Goal: Transaction & Acquisition: Purchase product/service

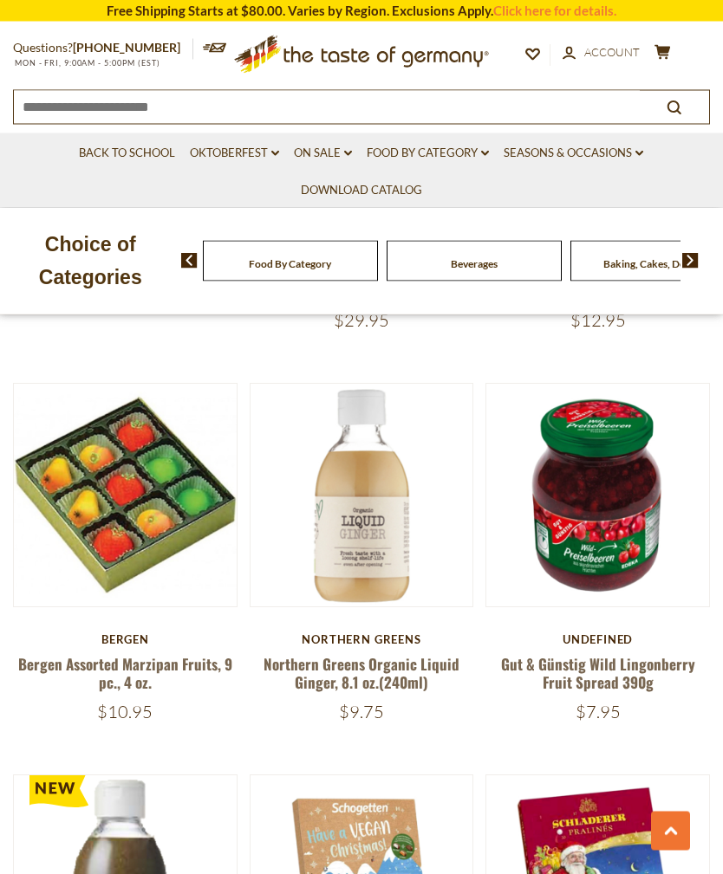
scroll to position [1924, 0]
click at [318, 633] on link "Northern Greens Organic Liquid Ginger, 8.1 oz.(240ml)" at bounding box center [361, 673] width 196 height 40
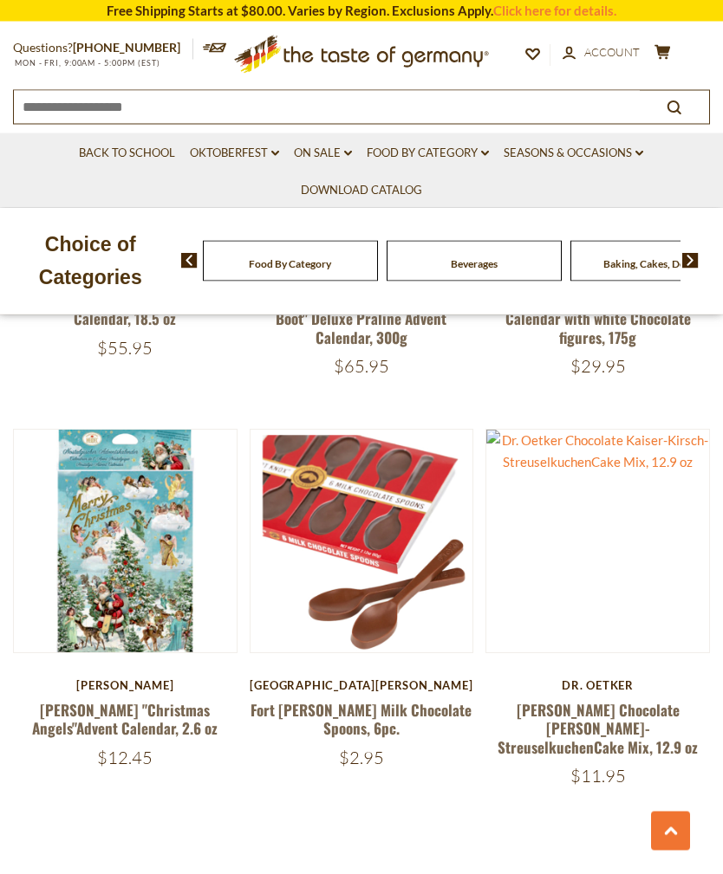
scroll to position [4643, 0]
click at [289, 699] on link "Fort [PERSON_NAME] Milk Chocolate Spoons, 6pc." at bounding box center [360, 719] width 221 height 40
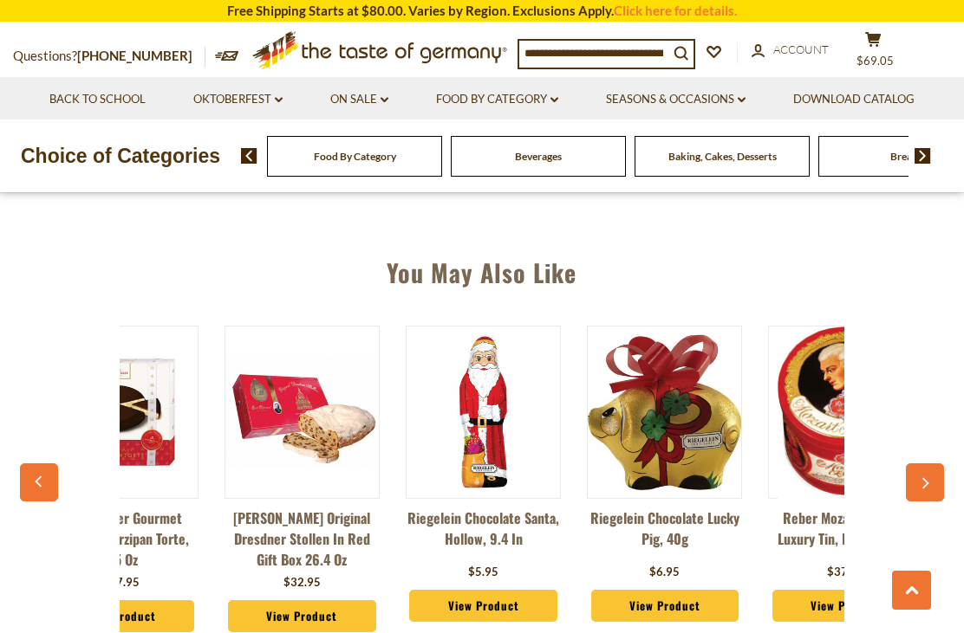
scroll to position [0, 159]
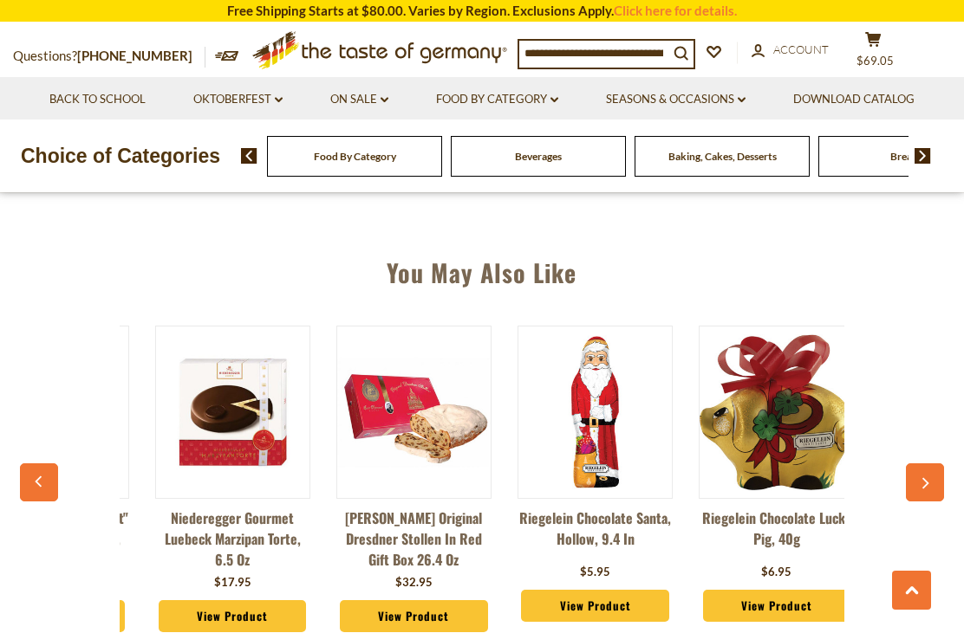
click at [722, 464] on button "button" at bounding box center [924, 483] width 38 height 38
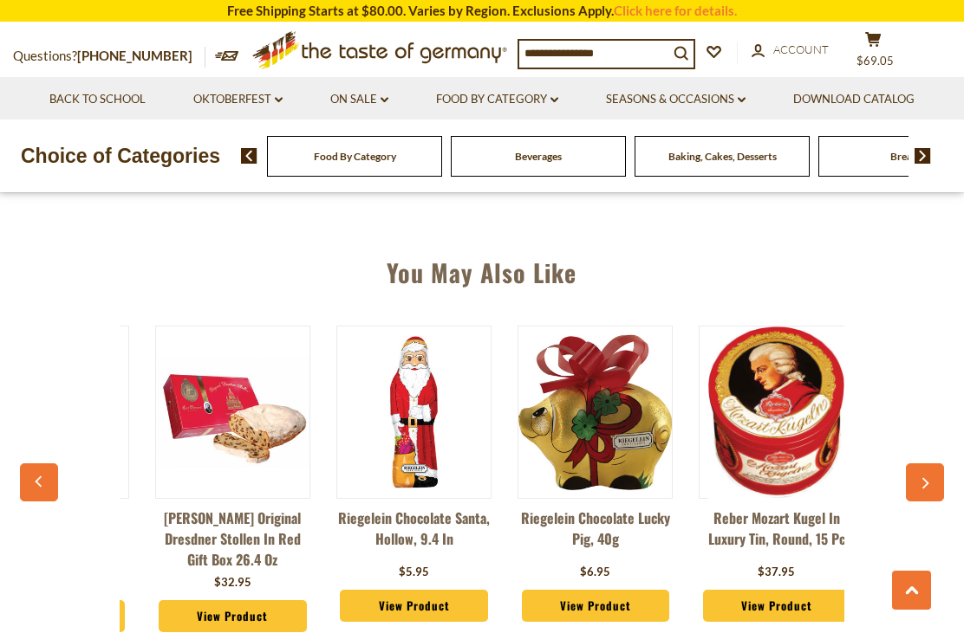
click at [722, 464] on button "button" at bounding box center [924, 483] width 38 height 38
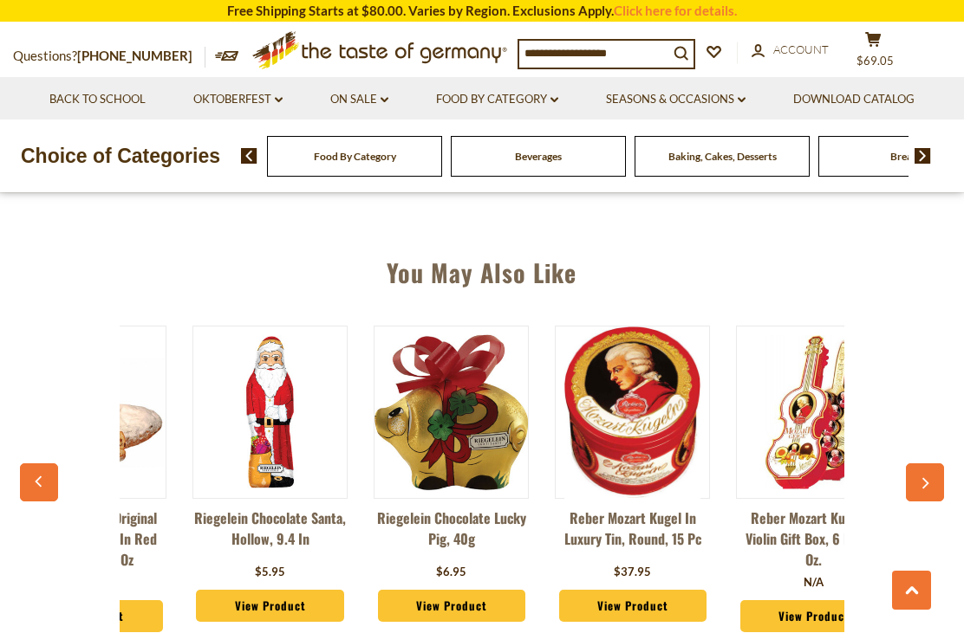
scroll to position [0, 521]
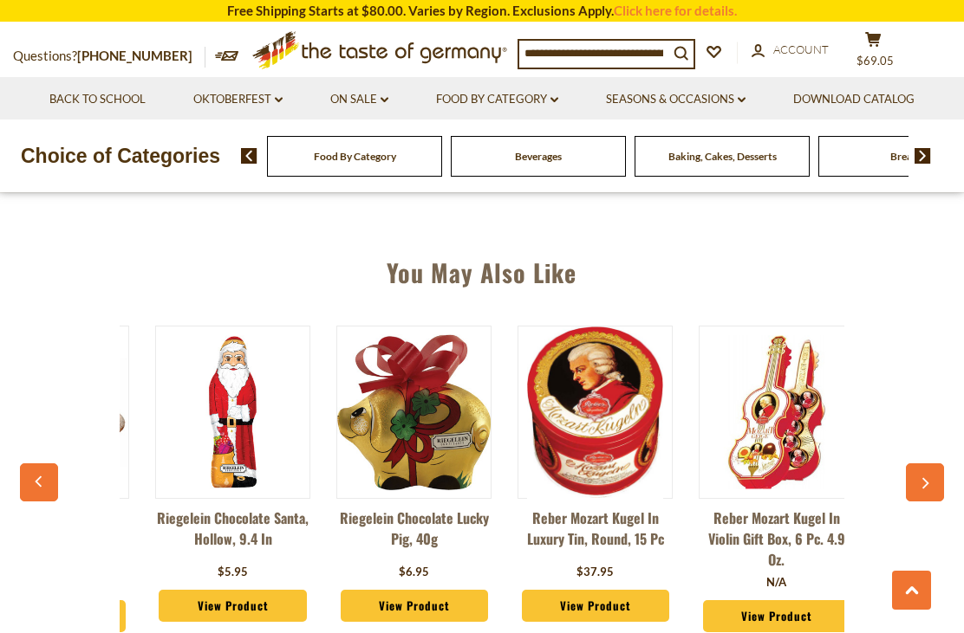
click at [722, 478] on icon "button" at bounding box center [925, 483] width 7 height 11
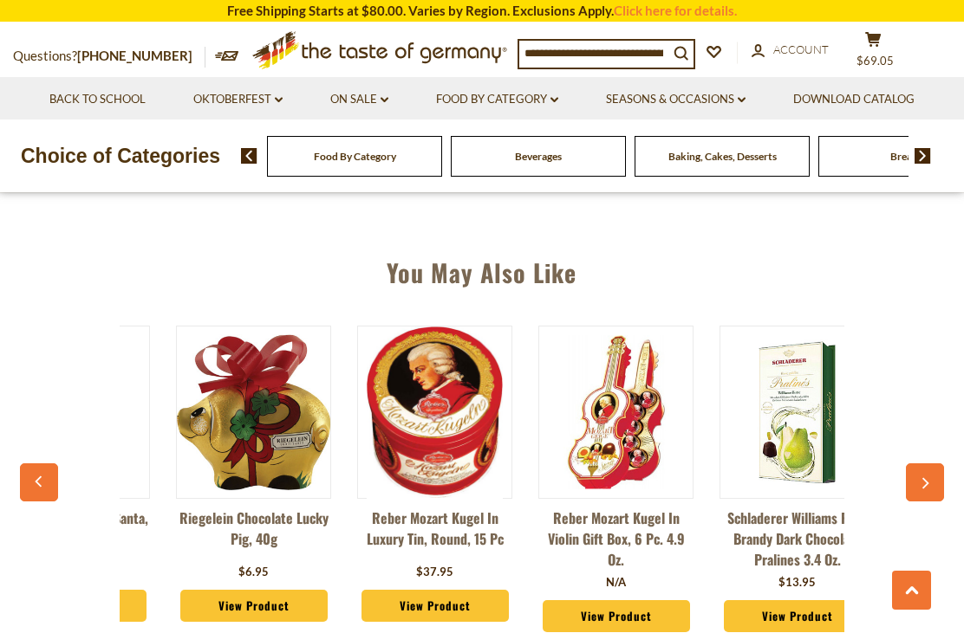
scroll to position [0, 702]
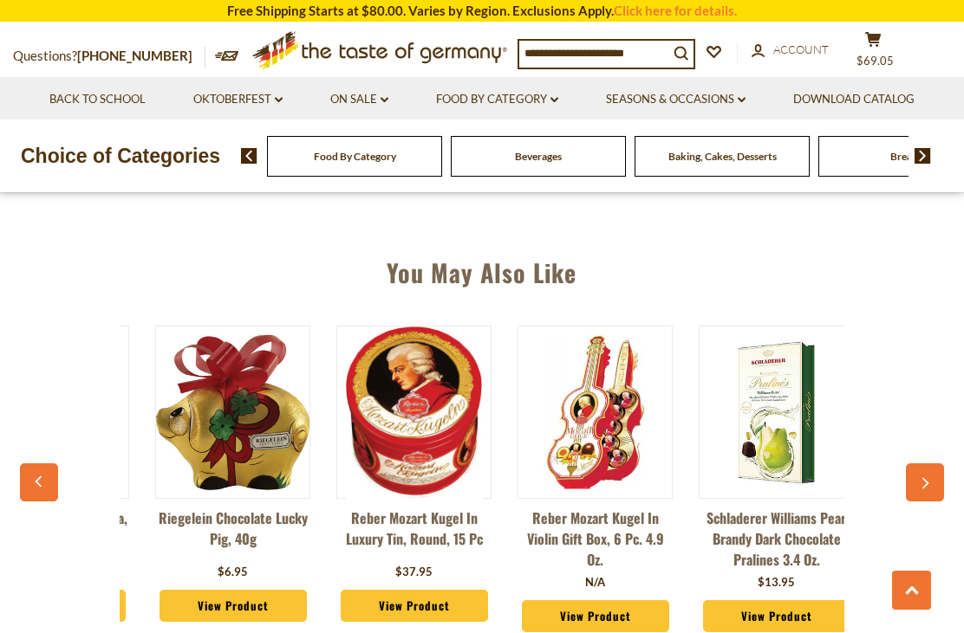
click at [722, 480] on button "button" at bounding box center [924, 483] width 38 height 38
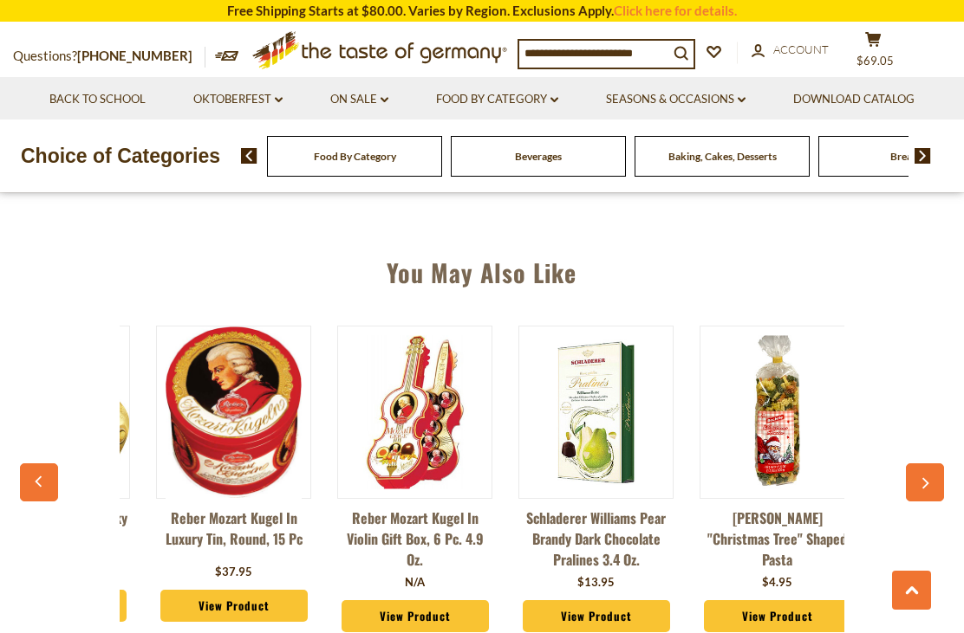
scroll to position [0, 883]
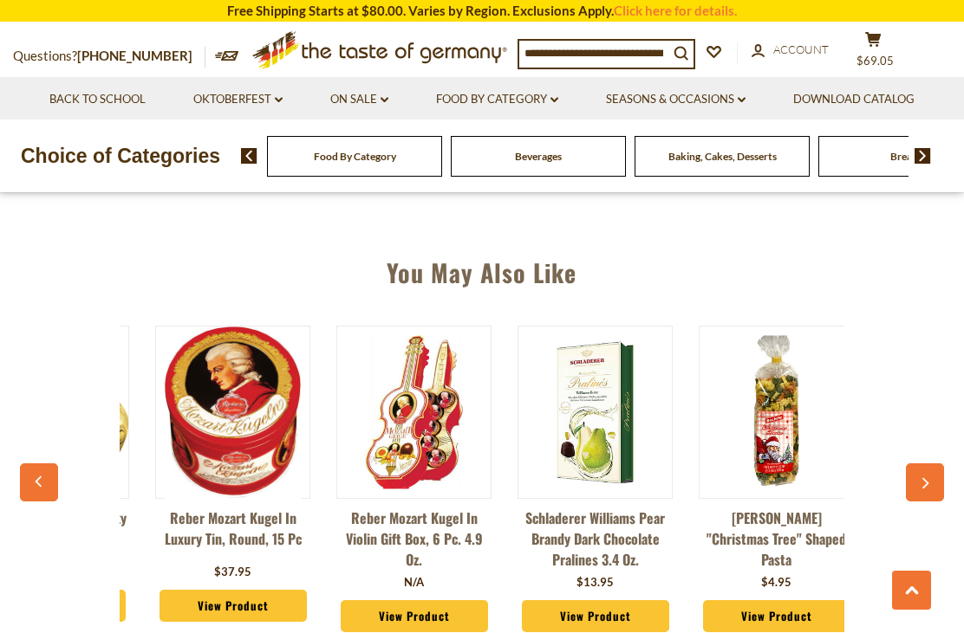
click at [722, 468] on button "button" at bounding box center [924, 483] width 38 height 38
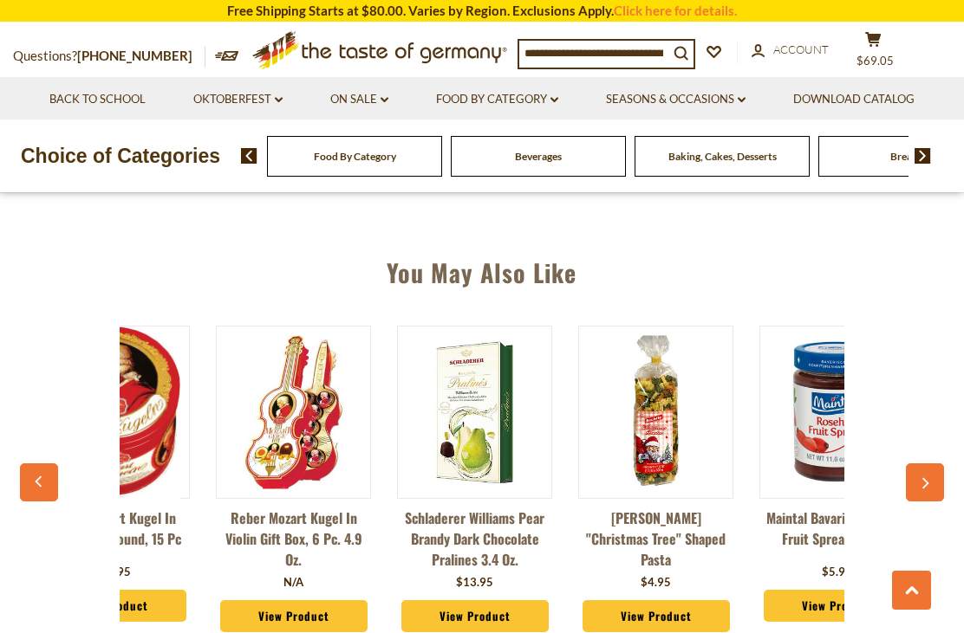
scroll to position [0, 1064]
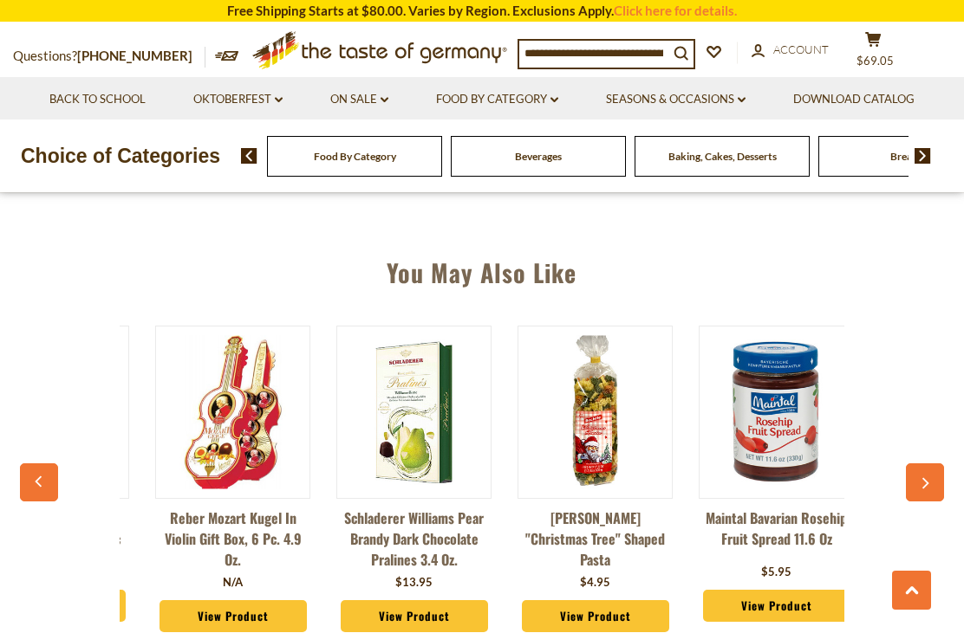
click at [722, 465] on button "button" at bounding box center [924, 483] width 38 height 38
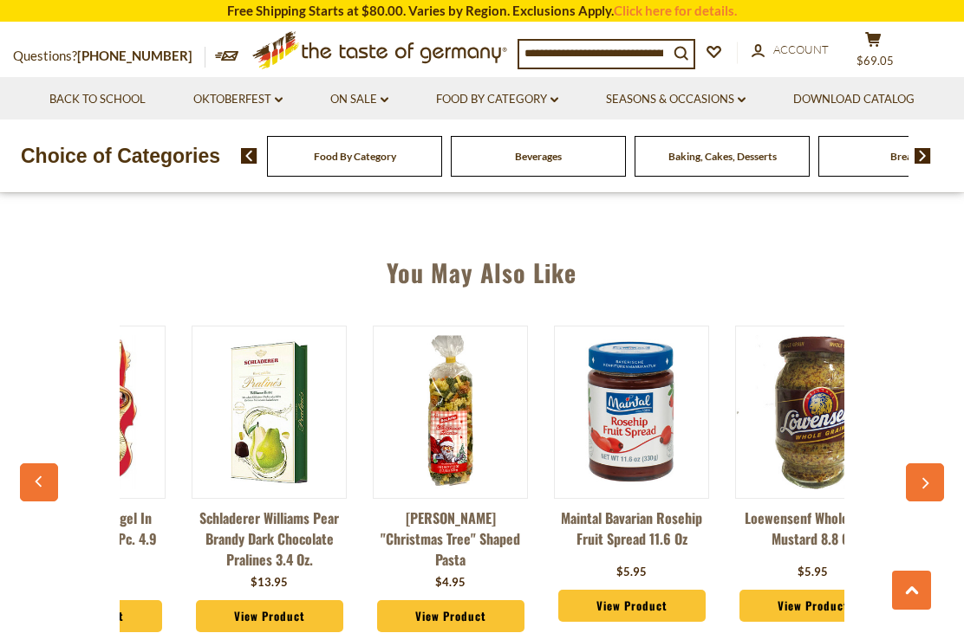
scroll to position [0, 1245]
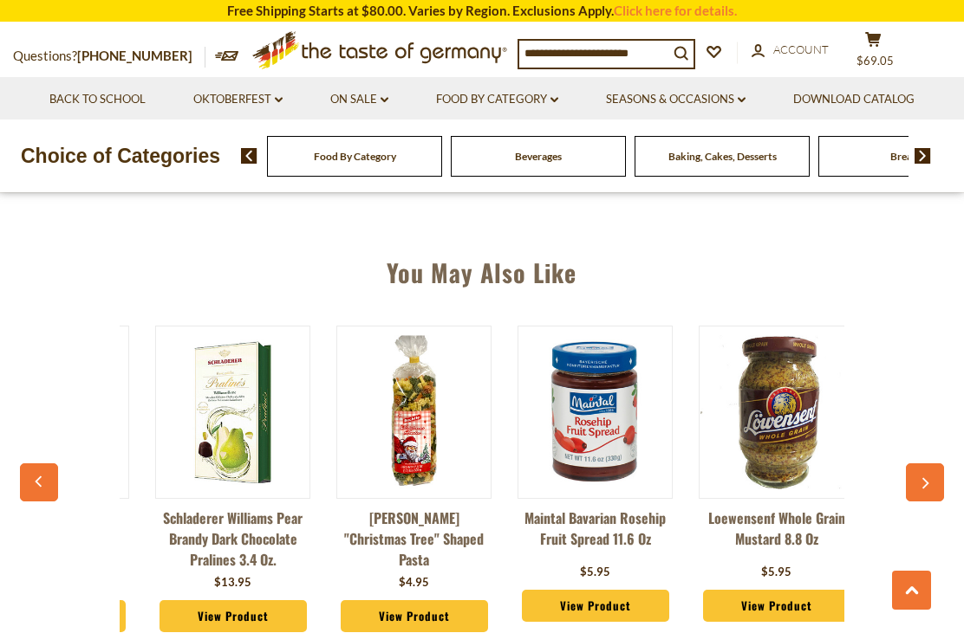
click at [722, 478] on icon "button" at bounding box center [923, 484] width 11 height 12
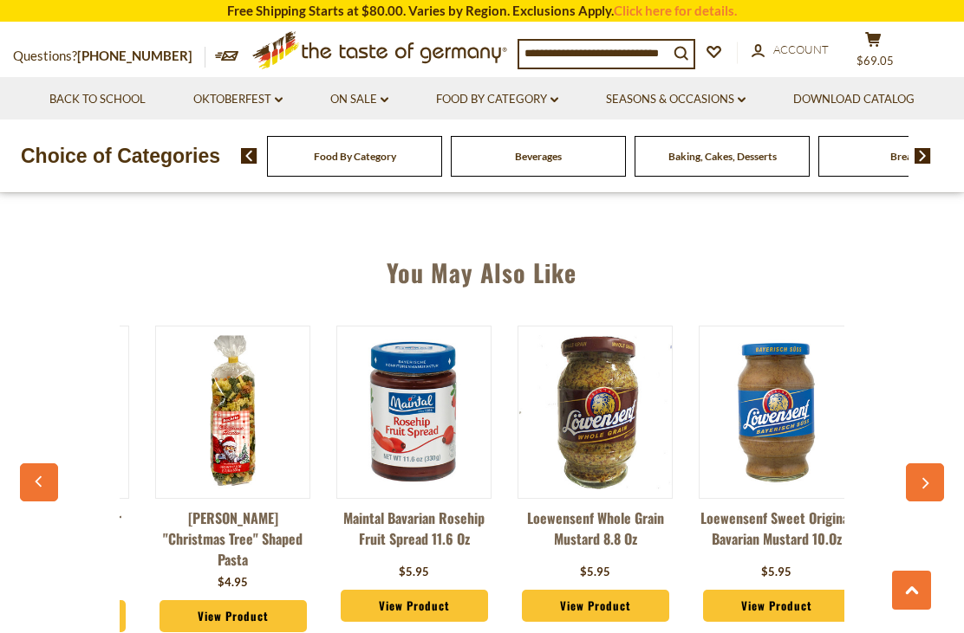
click at [722, 478] on icon "button" at bounding box center [923, 484] width 11 height 12
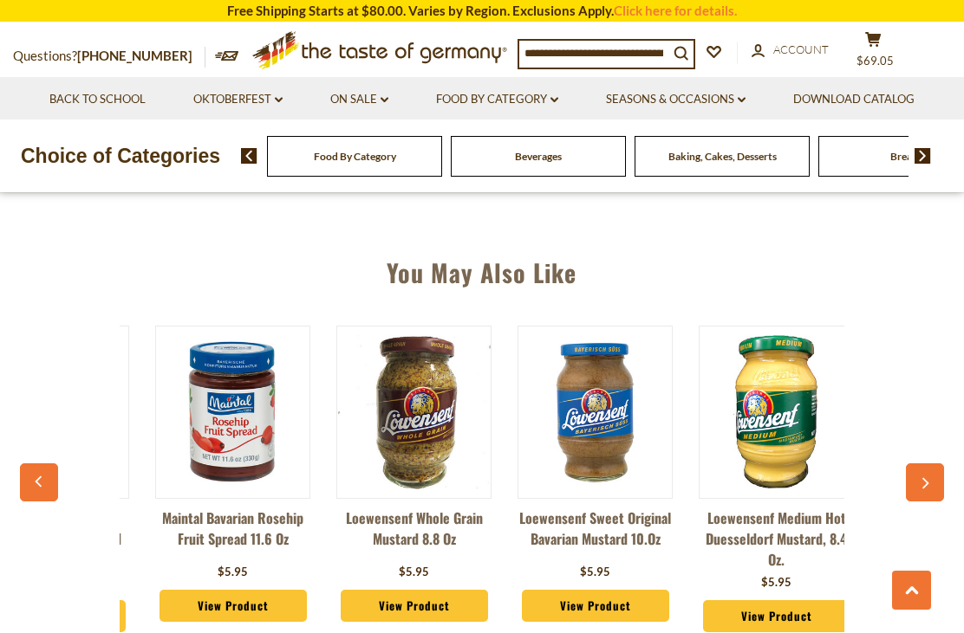
click at [722, 464] on button "button" at bounding box center [924, 483] width 38 height 38
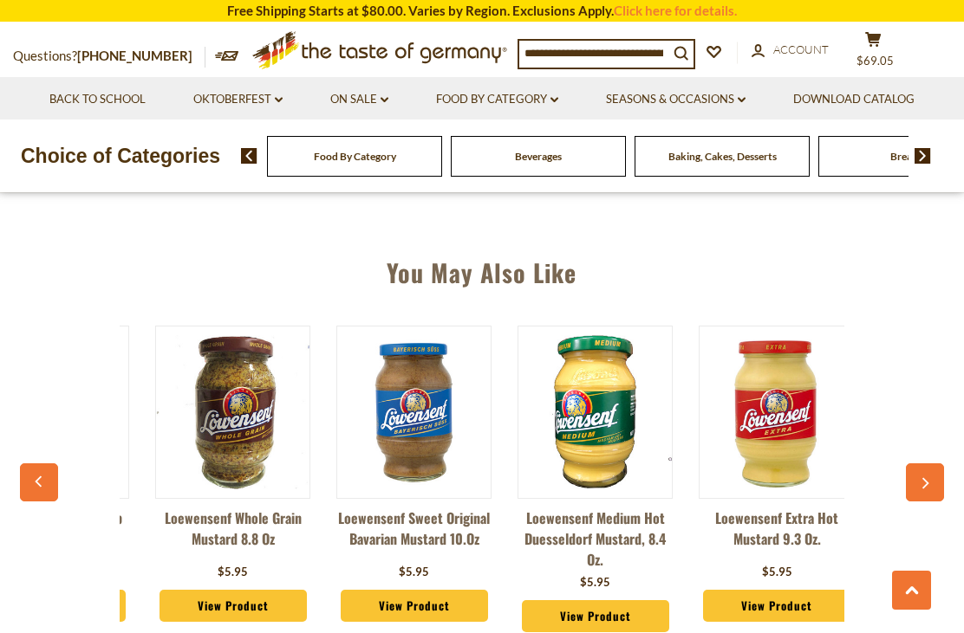
click at [722, 478] on icon "button" at bounding box center [923, 484] width 11 height 12
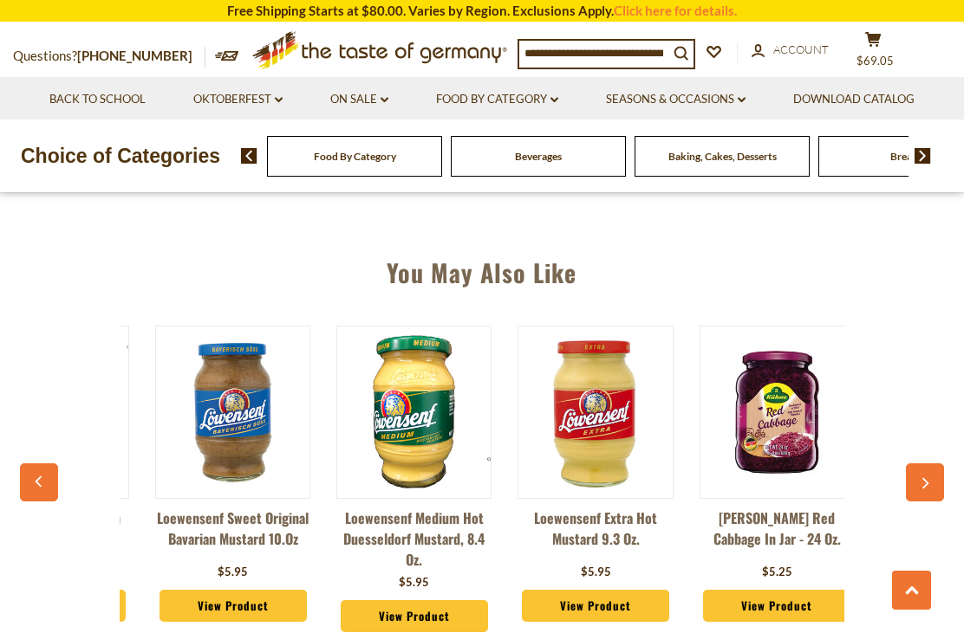
click at [722, 478] on icon "button" at bounding box center [923, 484] width 11 height 12
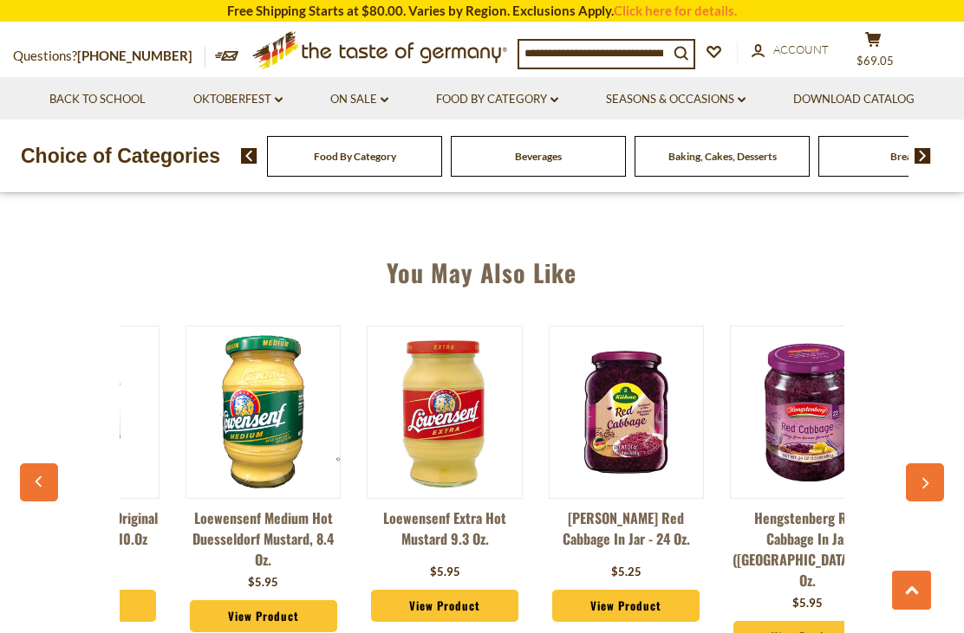
scroll to position [0, 2151]
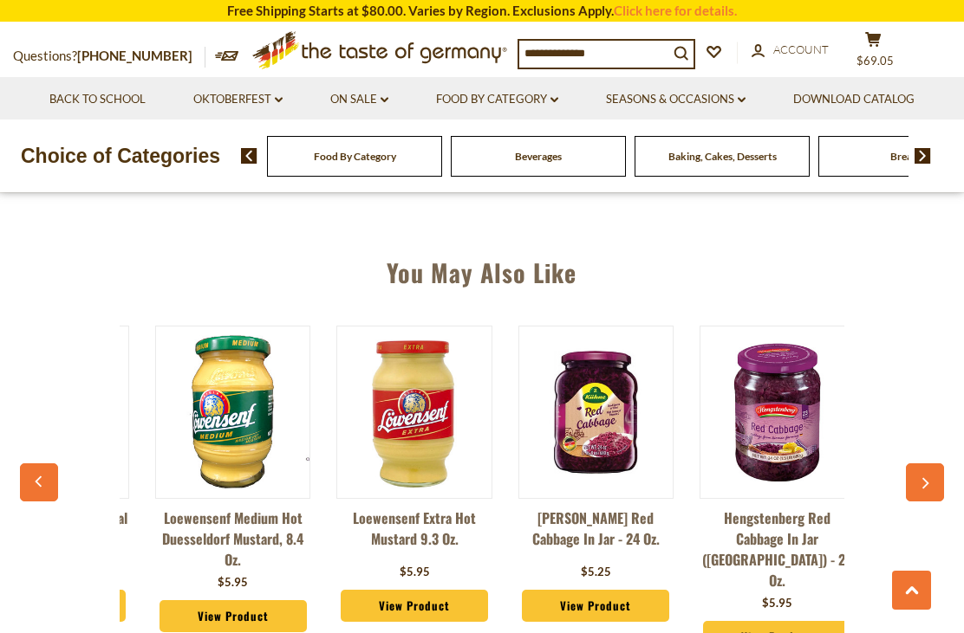
click at [722, 527] on link "Hengstenberg Red Cabbage in Jar ([GEOGRAPHIC_DATA]) - 24 oz." at bounding box center [776, 549] width 155 height 83
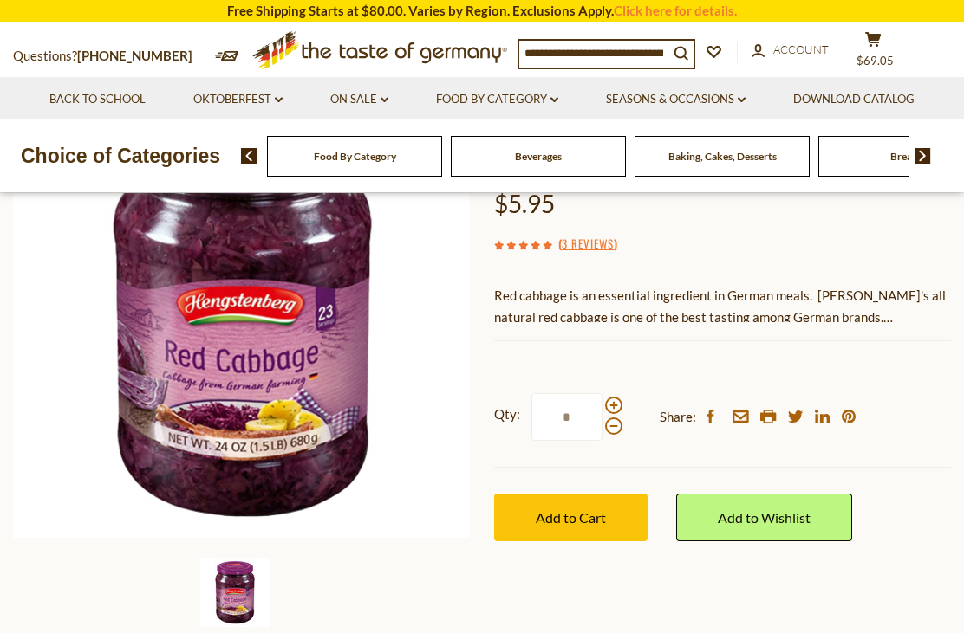
click at [577, 510] on span "Add to Cart" at bounding box center [570, 517] width 70 height 16
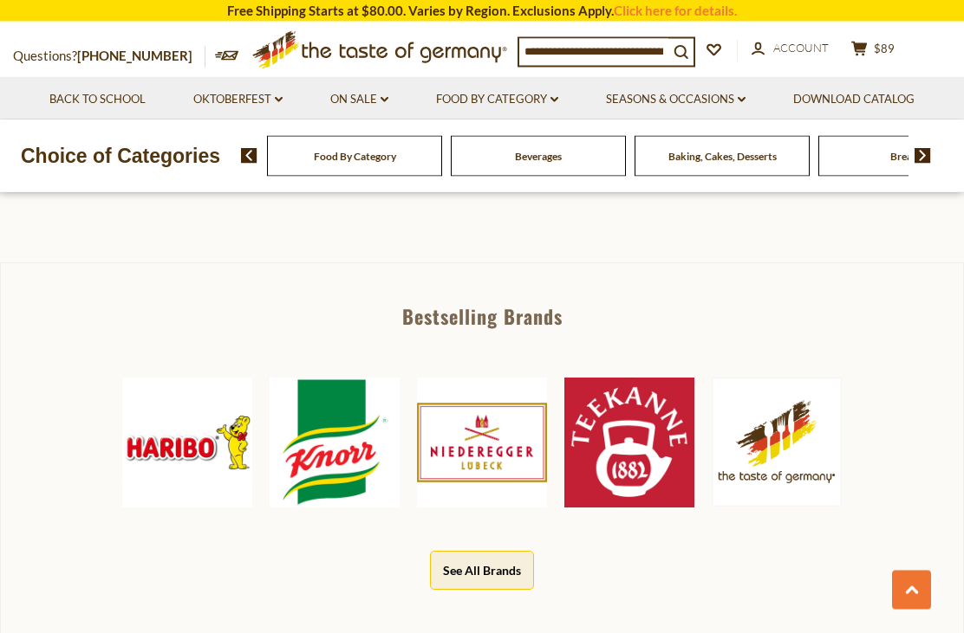
scroll to position [653, 0]
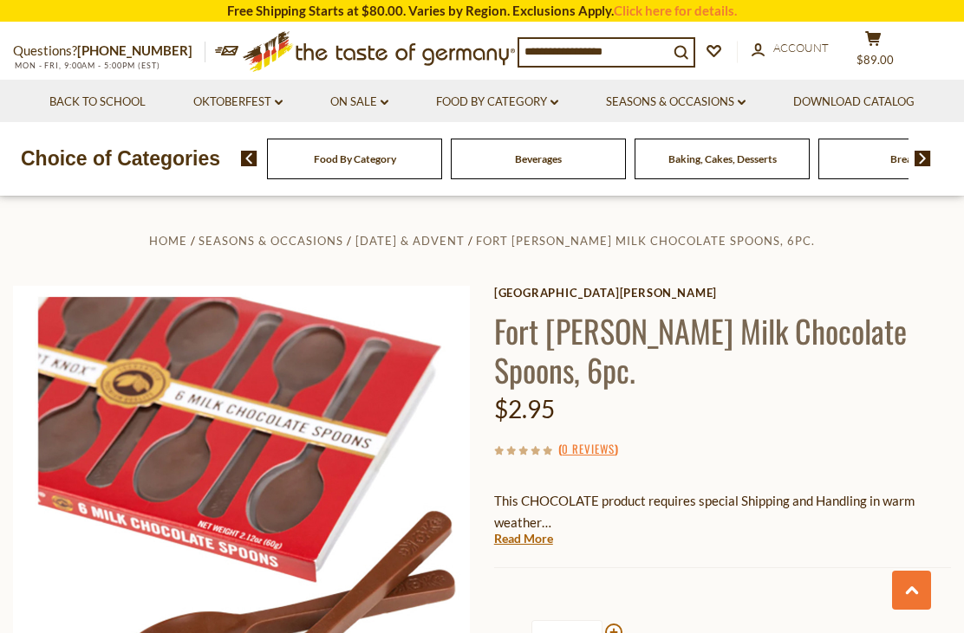
scroll to position [1159, 0]
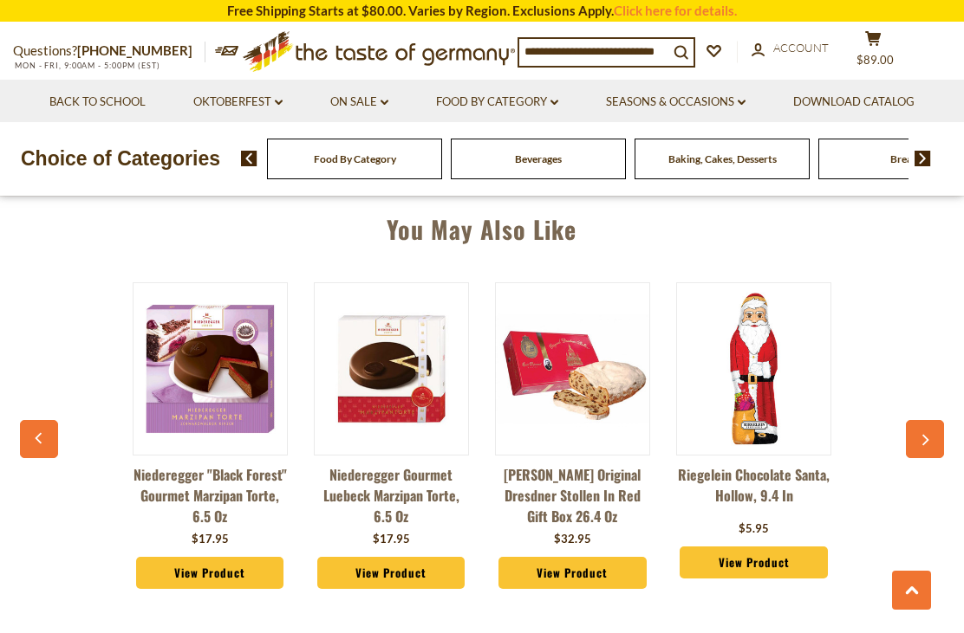
click at [925, 422] on button "button" at bounding box center [924, 439] width 38 height 38
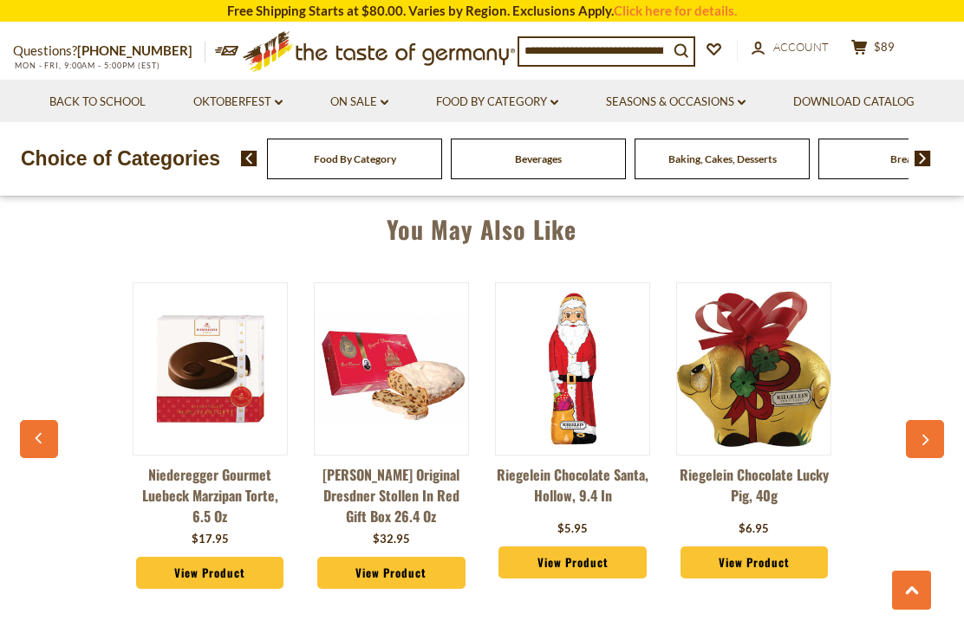
click at [923, 435] on icon "button" at bounding box center [923, 441] width 11 height 12
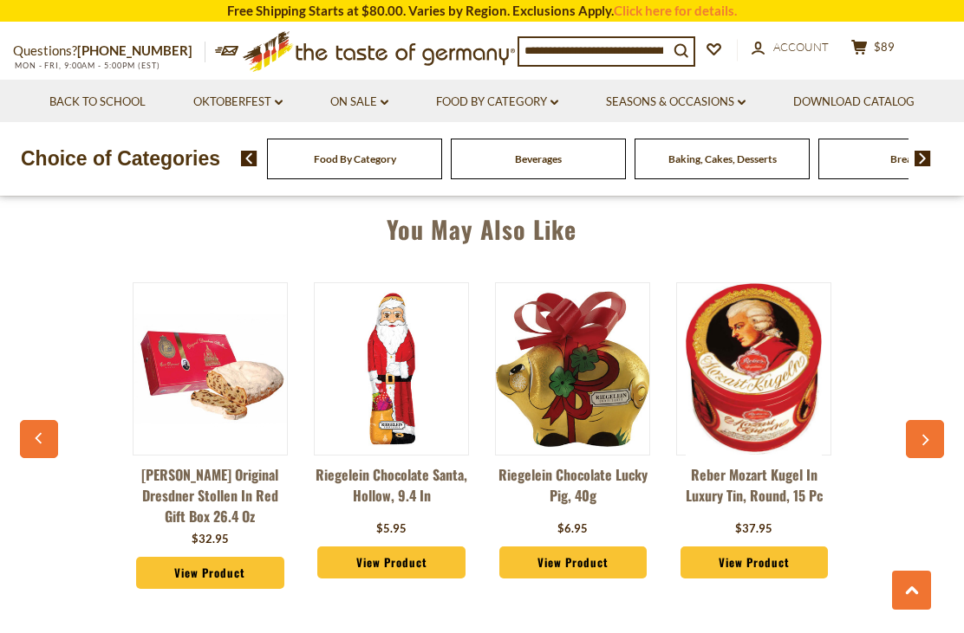
click at [923, 425] on button "button" at bounding box center [924, 439] width 38 height 38
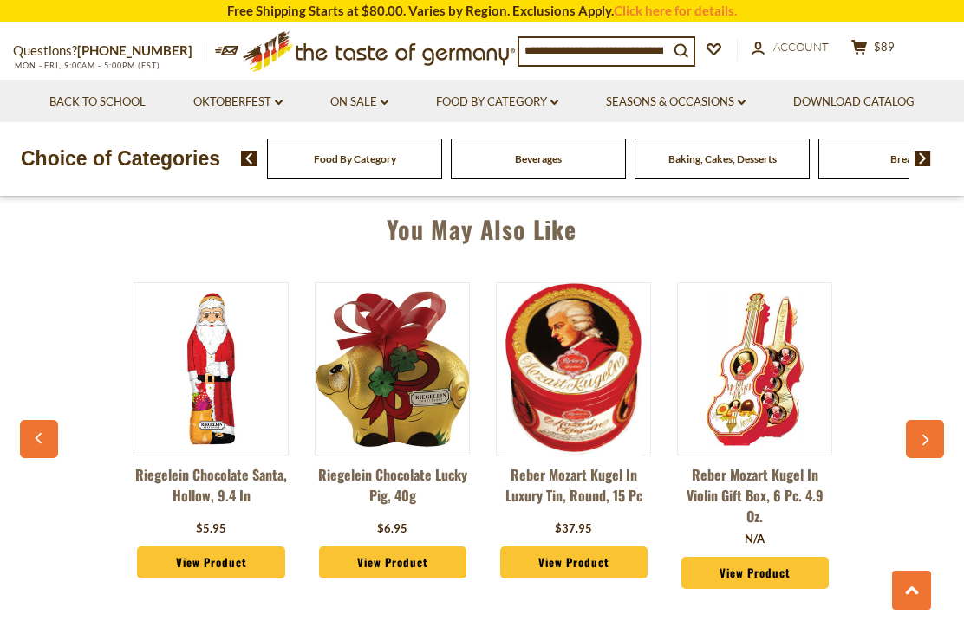
click at [919, 435] on icon "button" at bounding box center [923, 441] width 11 height 12
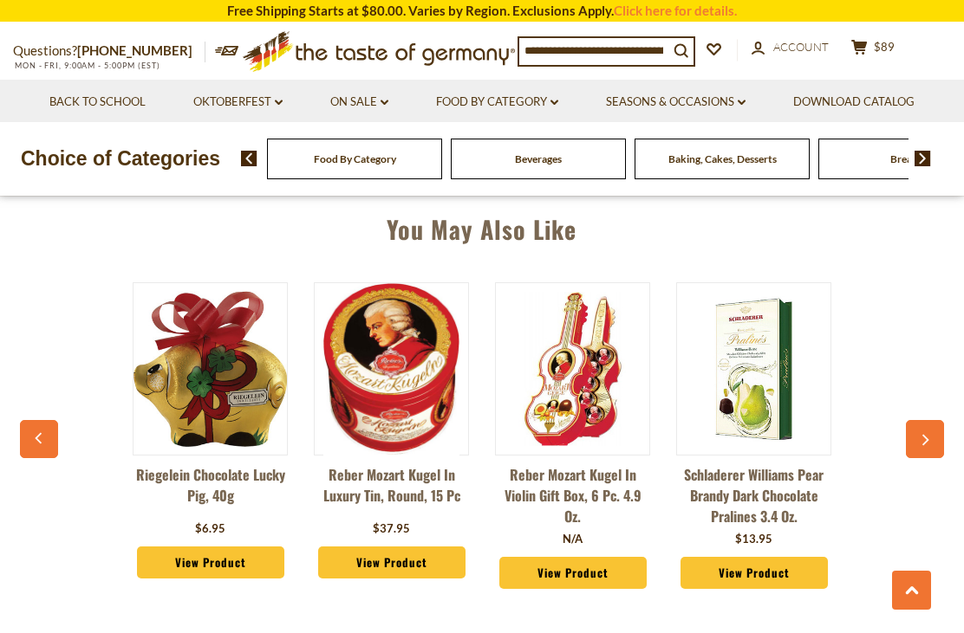
click at [926, 435] on icon "button" at bounding box center [923, 441] width 11 height 12
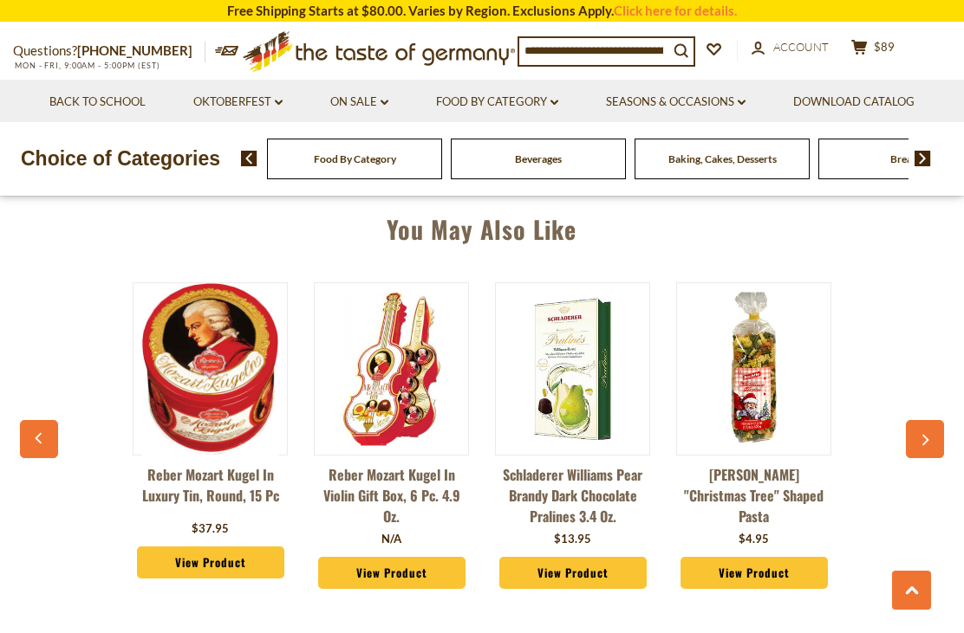
click at [927, 435] on icon "button" at bounding box center [923, 441] width 11 height 12
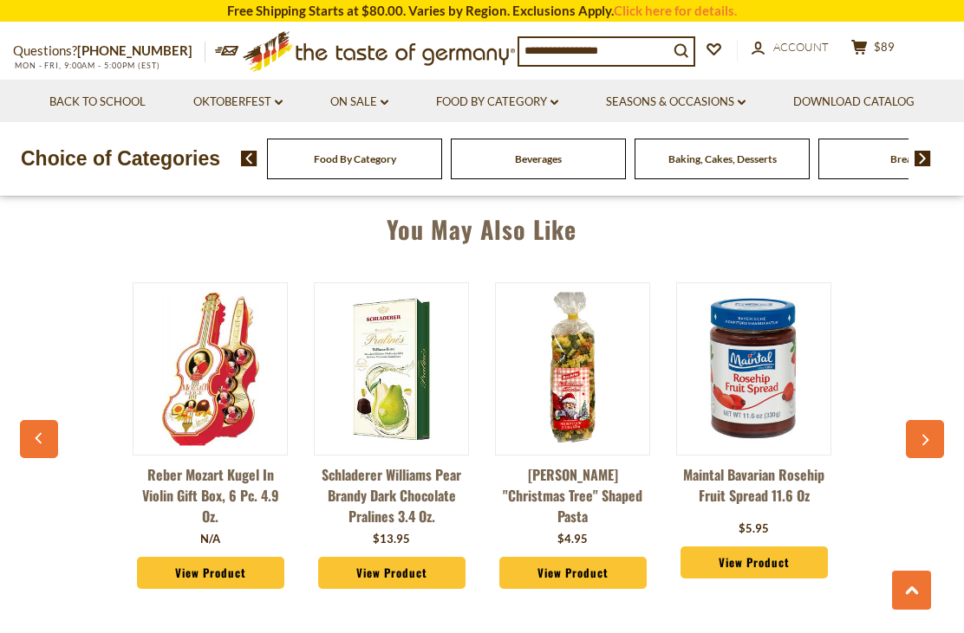
click at [919, 435] on icon "button" at bounding box center [923, 441] width 11 height 12
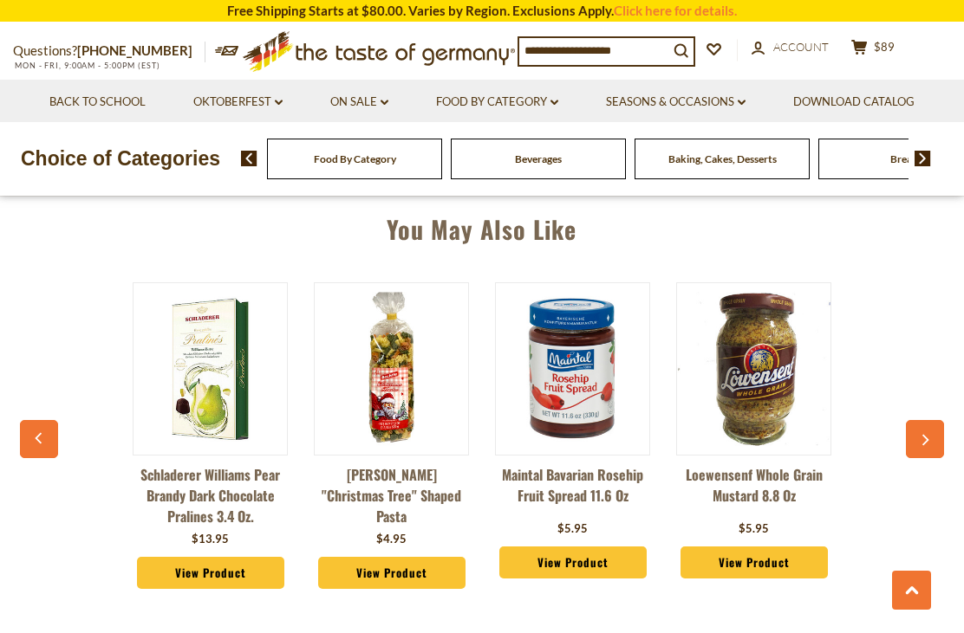
click at [918, 435] on icon "button" at bounding box center [923, 441] width 11 height 12
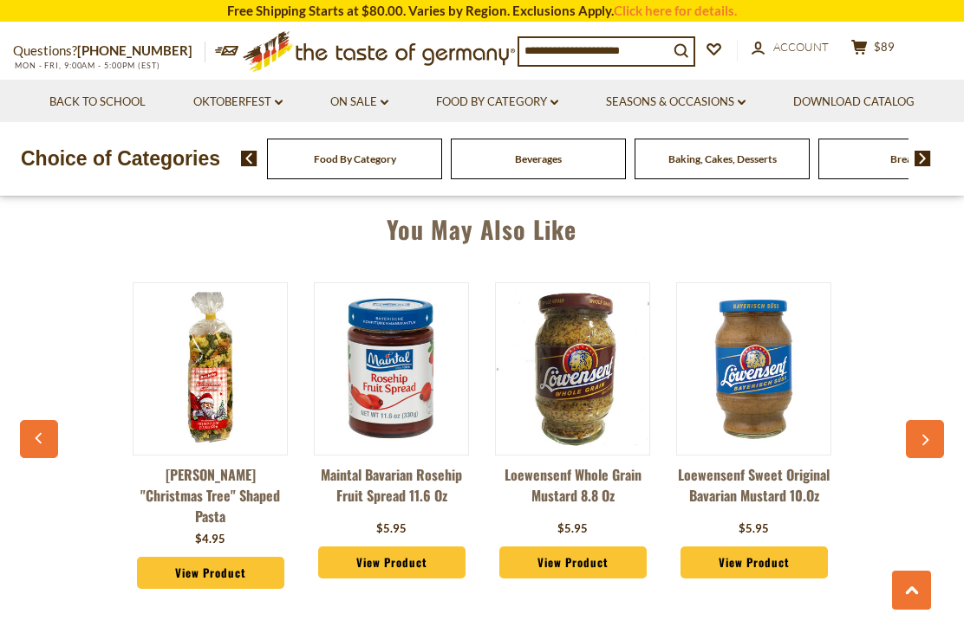
click at [916, 430] on button "button" at bounding box center [924, 439] width 38 height 38
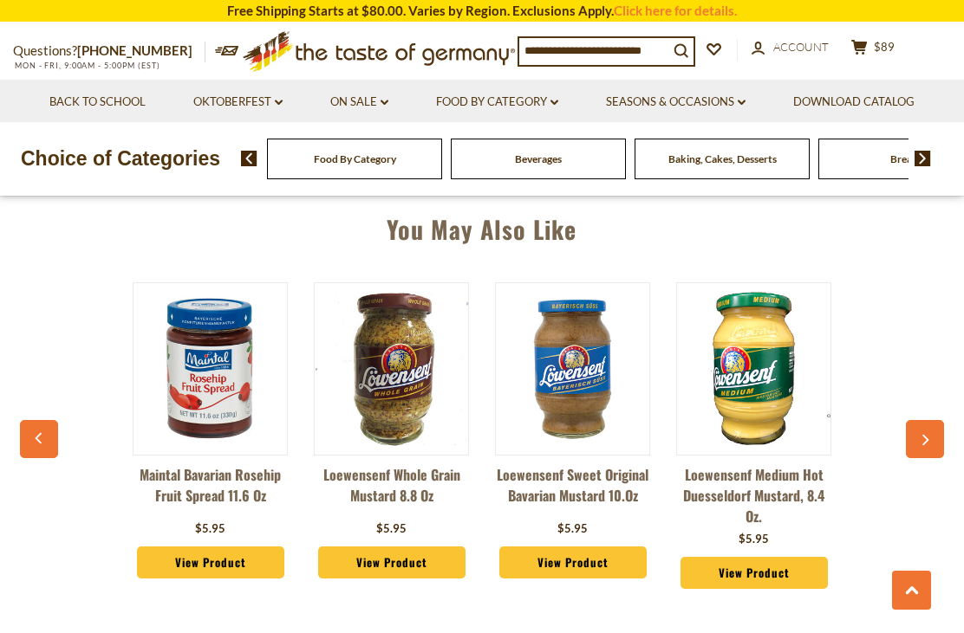
click at [915, 432] on button "button" at bounding box center [924, 439] width 38 height 38
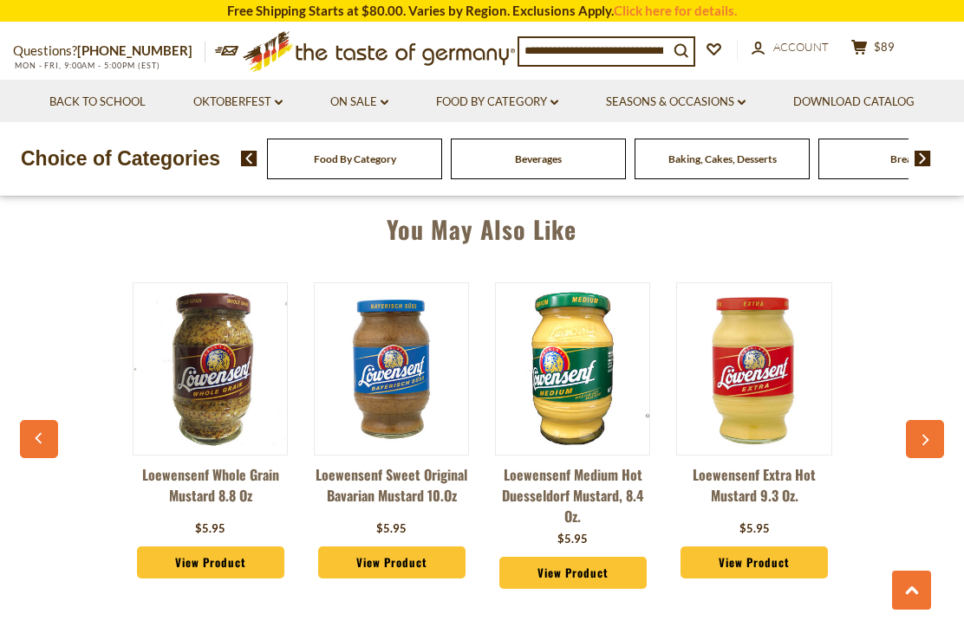
click at [925, 435] on icon "button" at bounding box center [923, 441] width 11 height 12
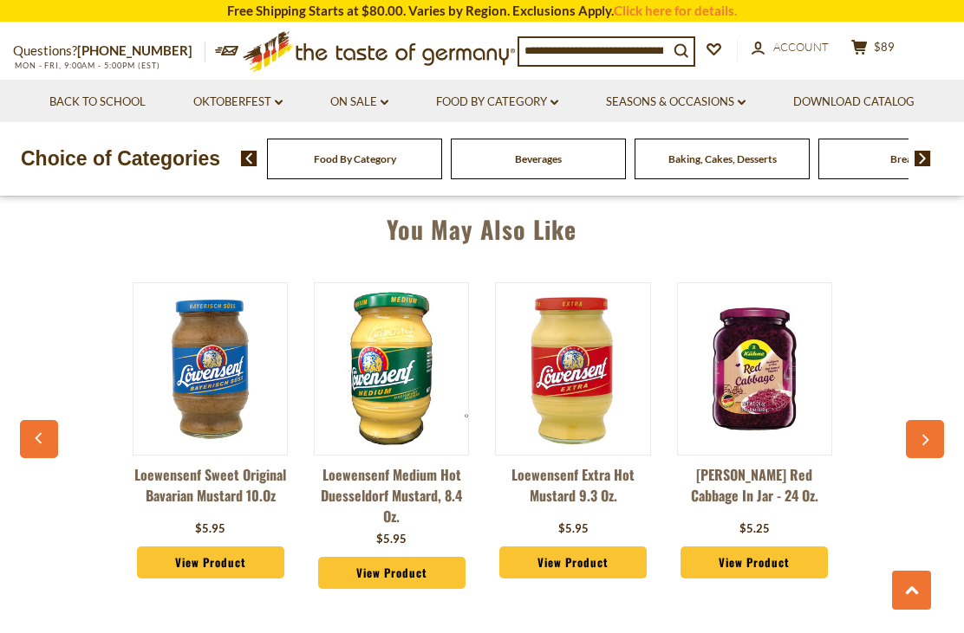
click at [918, 435] on icon "button" at bounding box center [923, 441] width 11 height 12
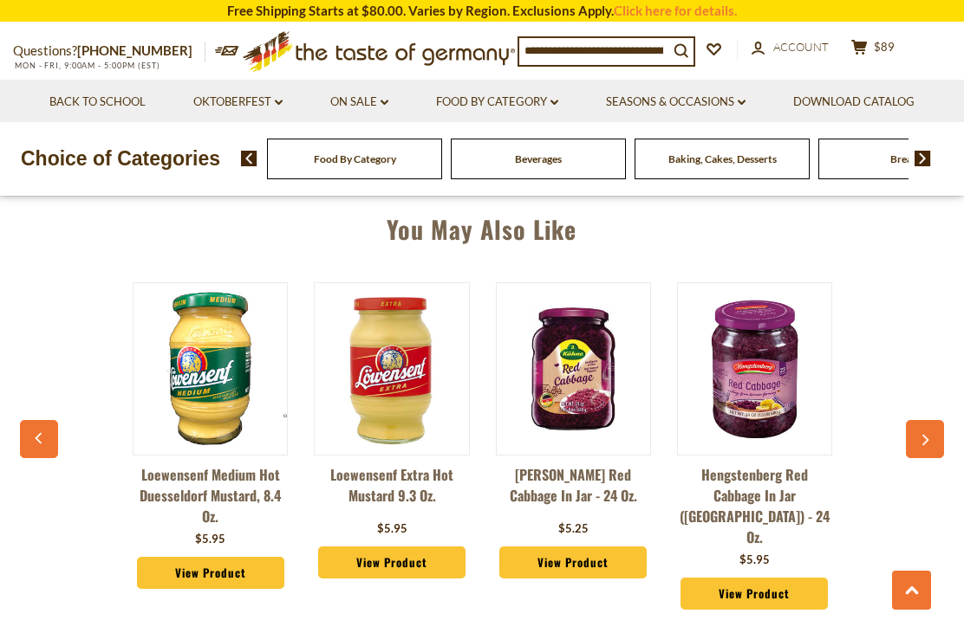
click at [917, 432] on button "button" at bounding box center [924, 439] width 38 height 38
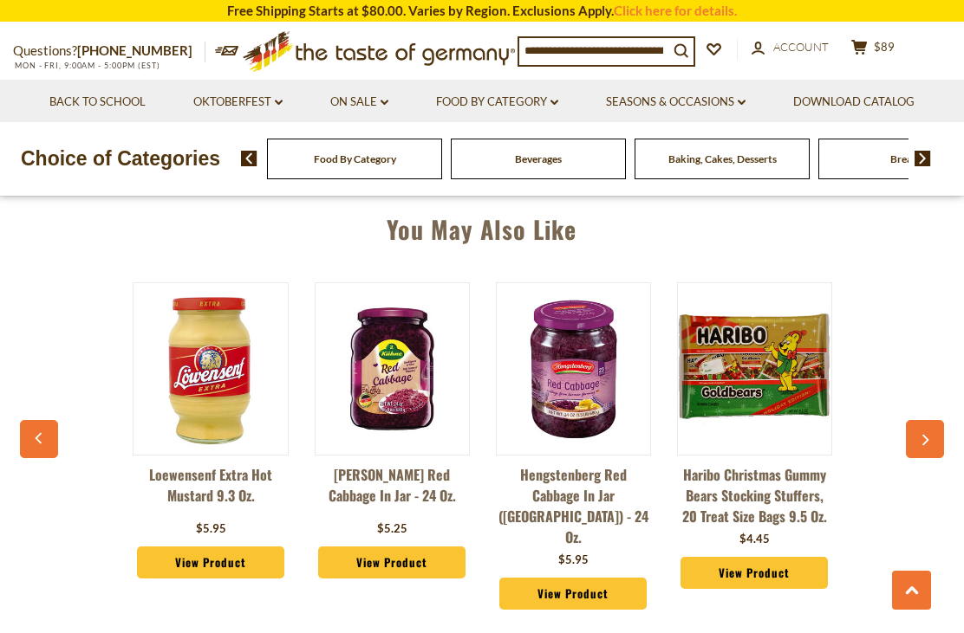
click at [924, 435] on icon "button" at bounding box center [925, 440] width 7 height 11
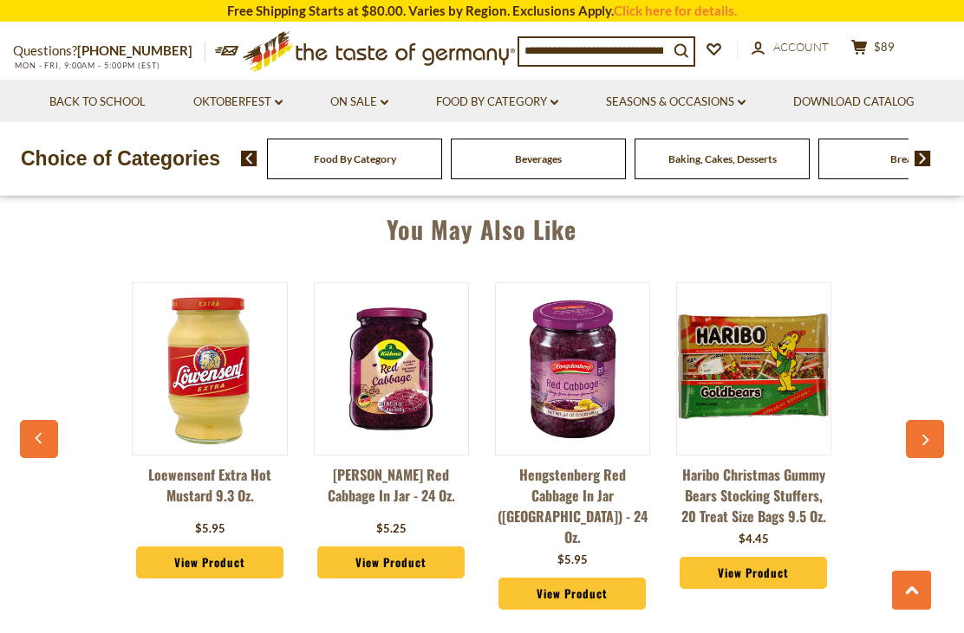
click at [925, 435] on icon "button" at bounding box center [923, 441] width 11 height 12
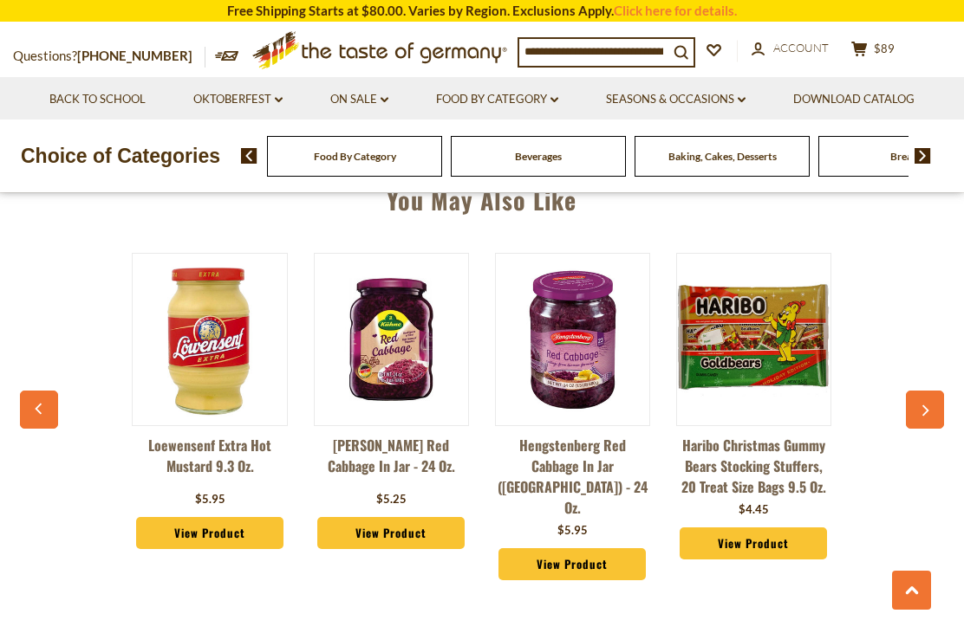
scroll to position [1187, 0]
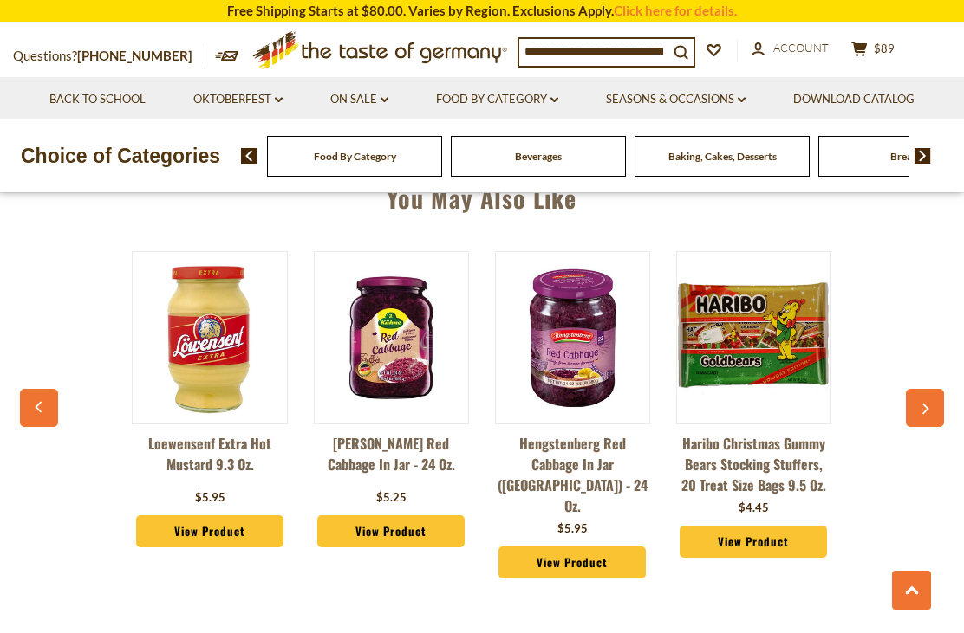
click at [927, 404] on icon "button" at bounding box center [923, 410] width 11 height 12
click at [921, 412] on button "button" at bounding box center [924, 408] width 38 height 38
click at [918, 404] on button "button" at bounding box center [924, 408] width 38 height 38
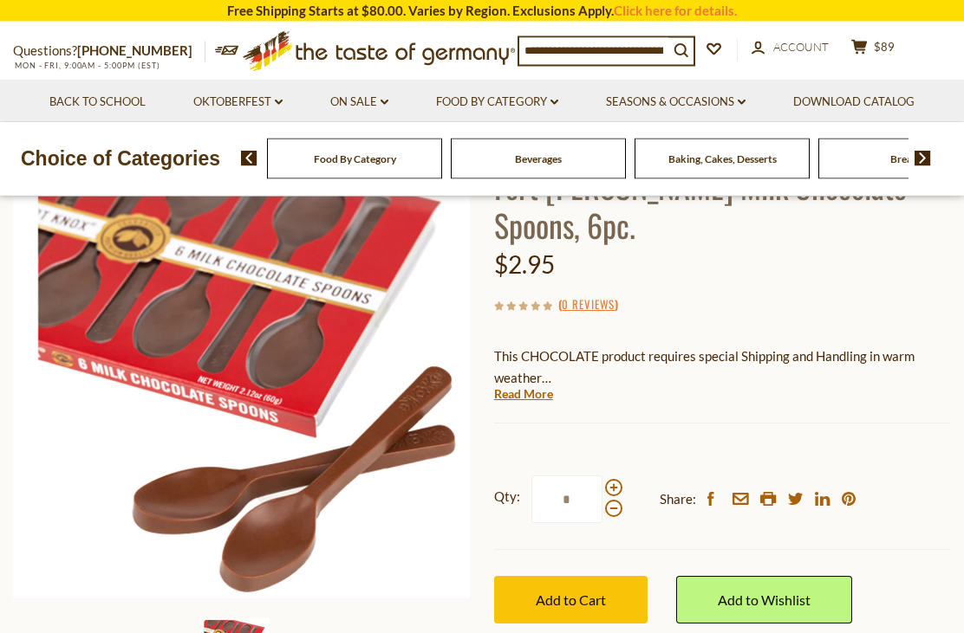
scroll to position [0, 0]
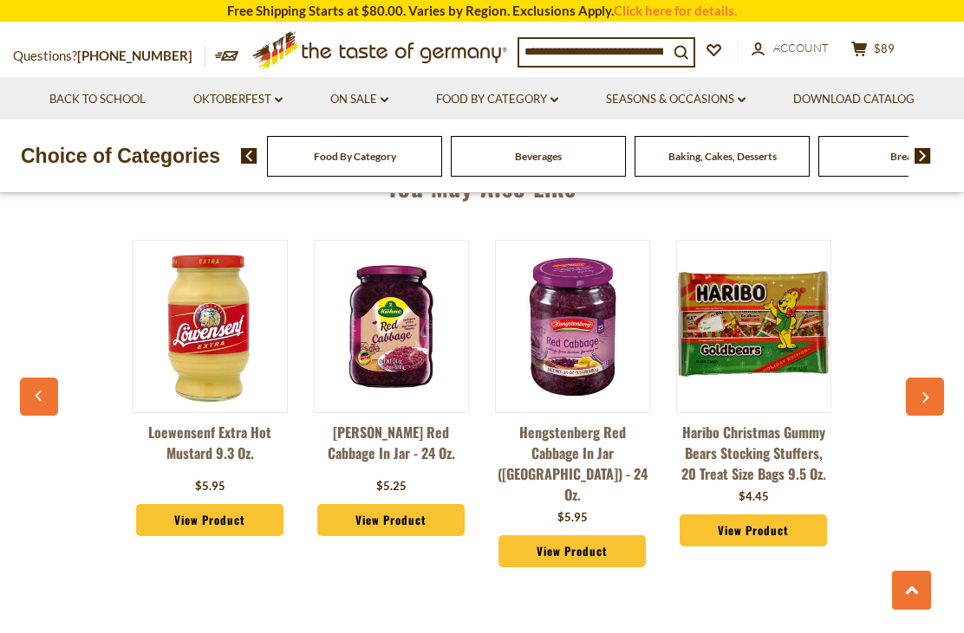
click at [931, 378] on button "button" at bounding box center [924, 397] width 38 height 38
click at [927, 393] on icon "button" at bounding box center [923, 399] width 11 height 12
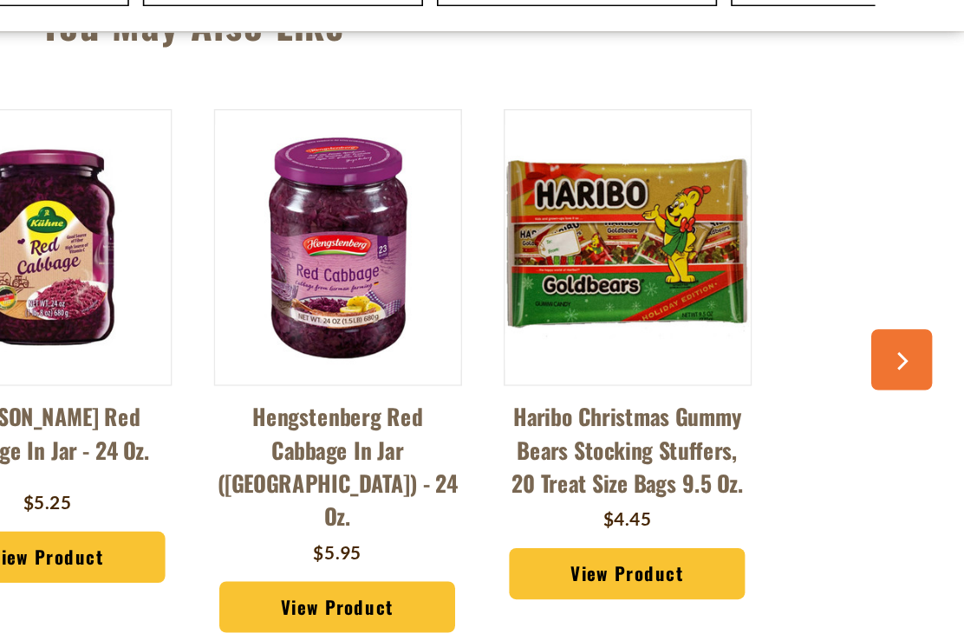
click at [554, 271] on div "Niederegger "Black Forest" Gourmet Marzipan Torte, 6.5 oz $17.95 View Product N…" at bounding box center [481, 409] width 905 height 380
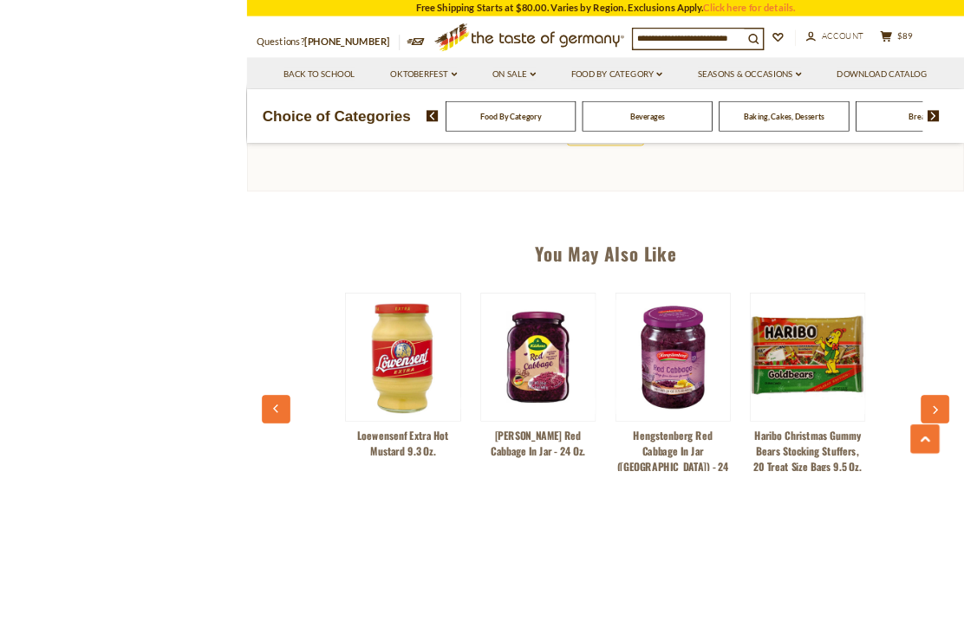
scroll to position [1224, 0]
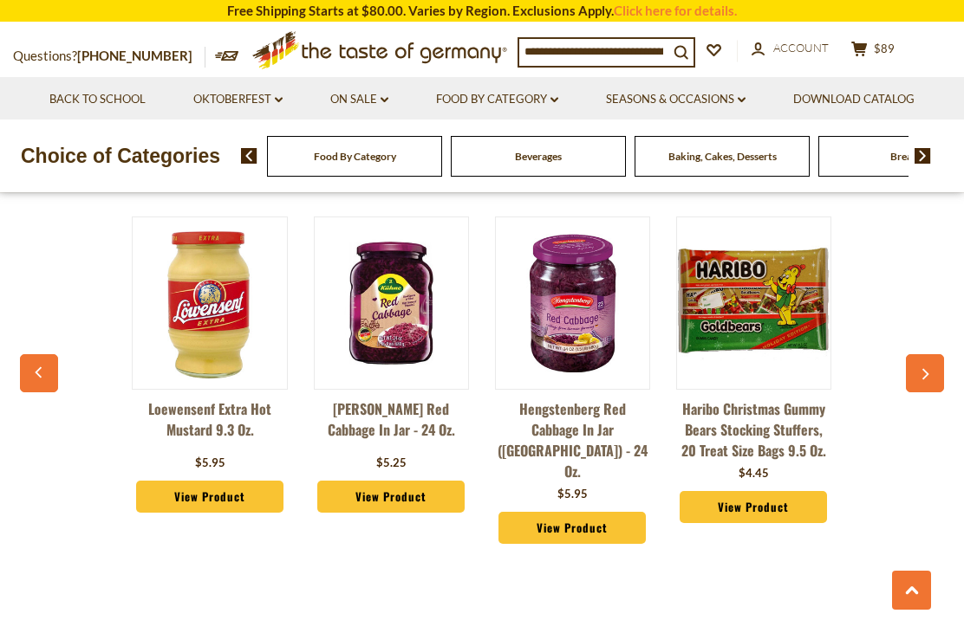
click at [40, 367] on icon "button" at bounding box center [38, 372] width 7 height 11
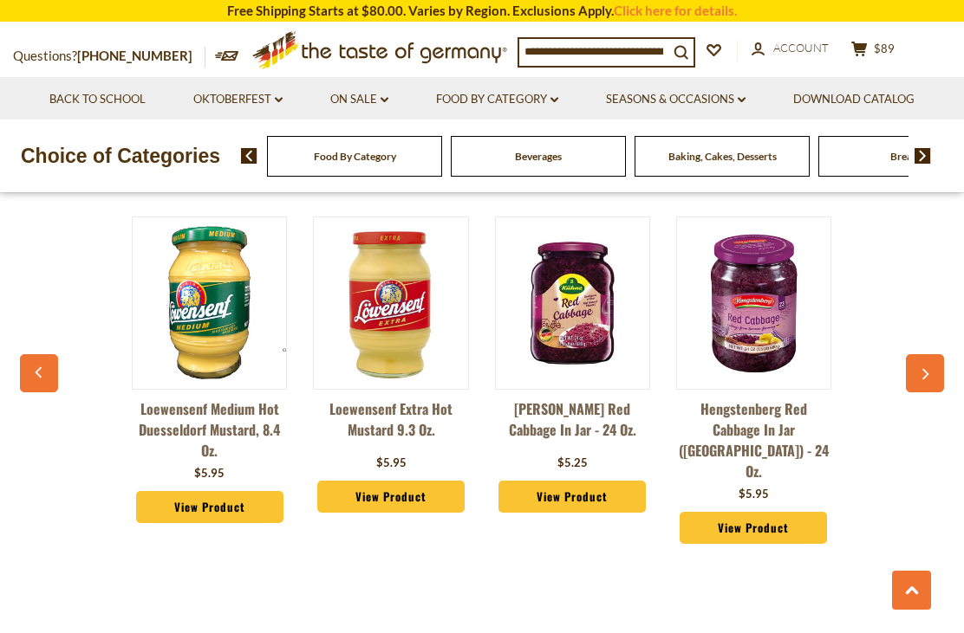
click at [37, 374] on button "button" at bounding box center [39, 373] width 38 height 38
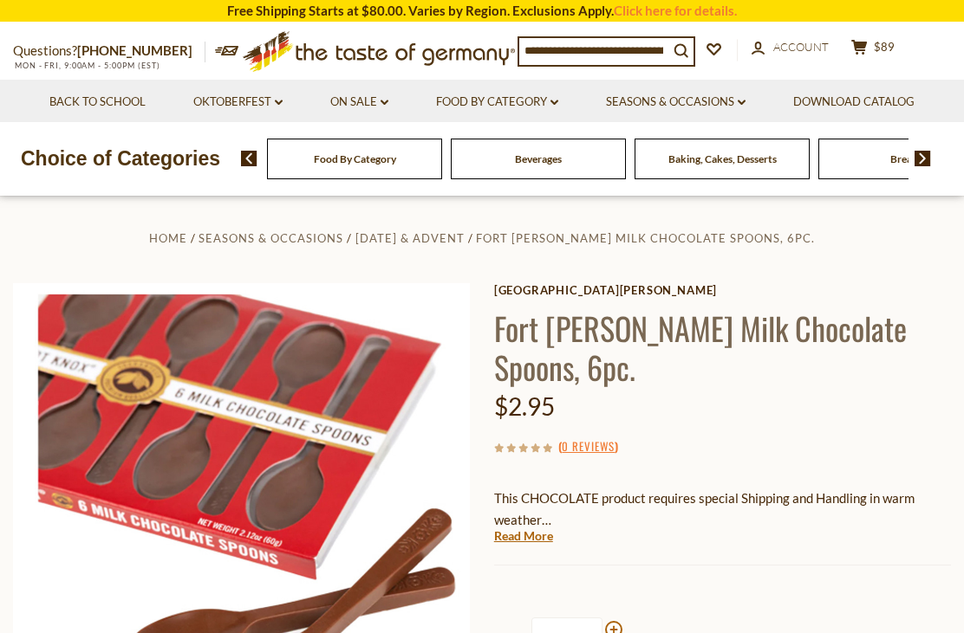
scroll to position [0, 1986]
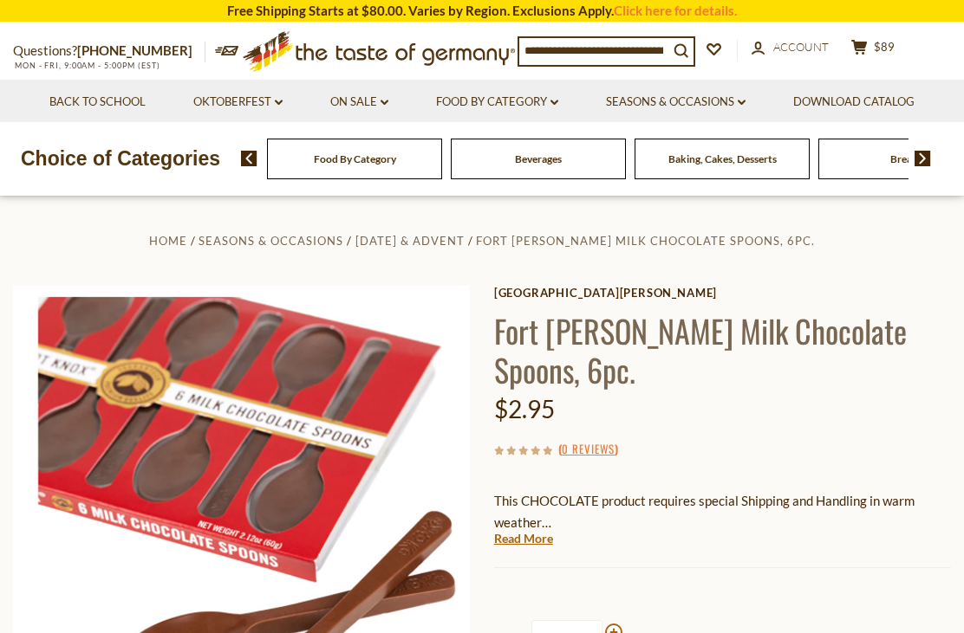
click at [272, 107] on link "Oktoberfest dropdown_arrow" at bounding box center [237, 102] width 89 height 19
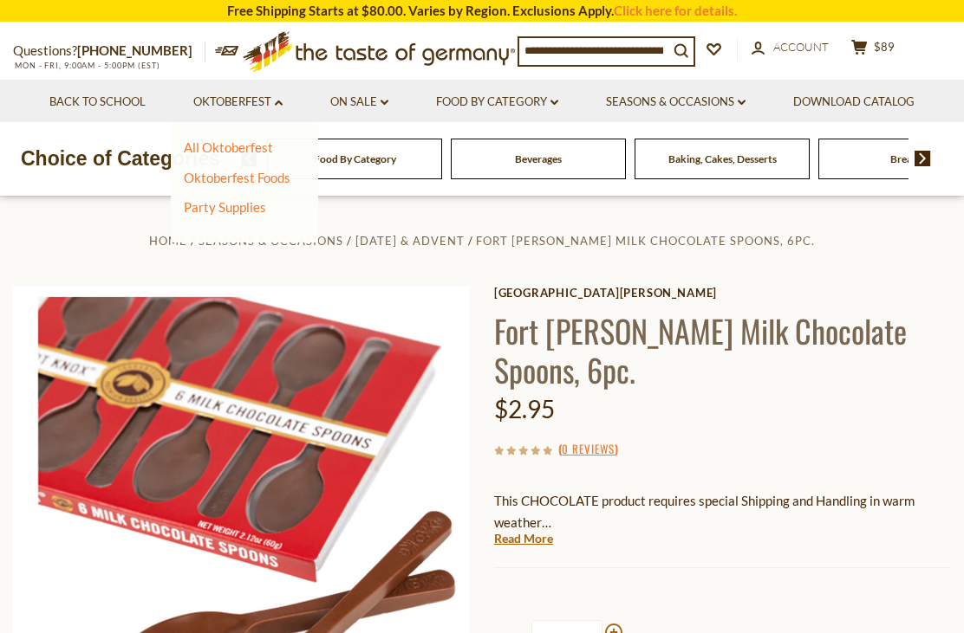
click at [243, 141] on link "All Oktoberfest" at bounding box center [228, 148] width 89 height 16
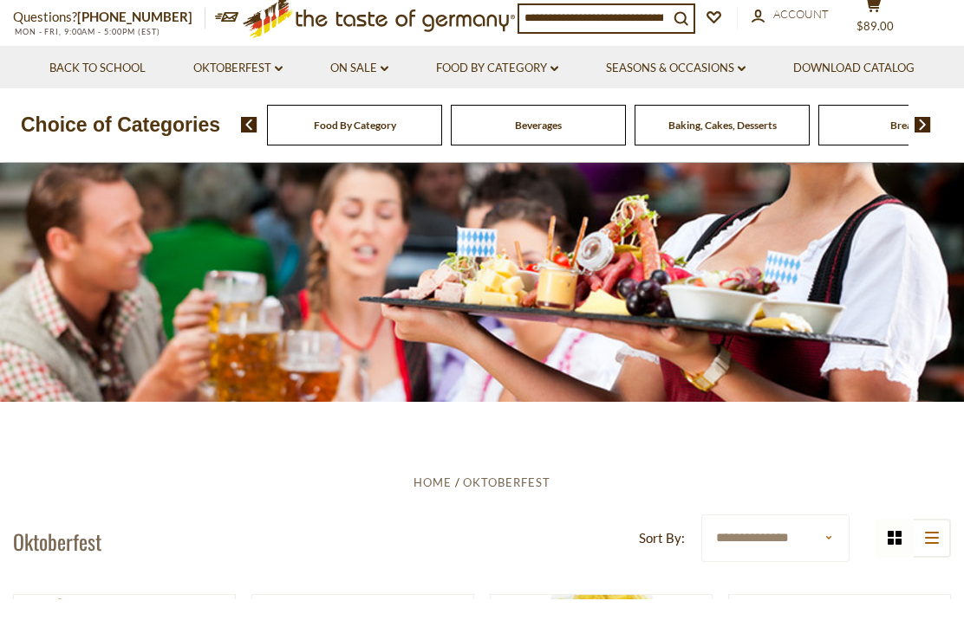
scroll to position [34, 0]
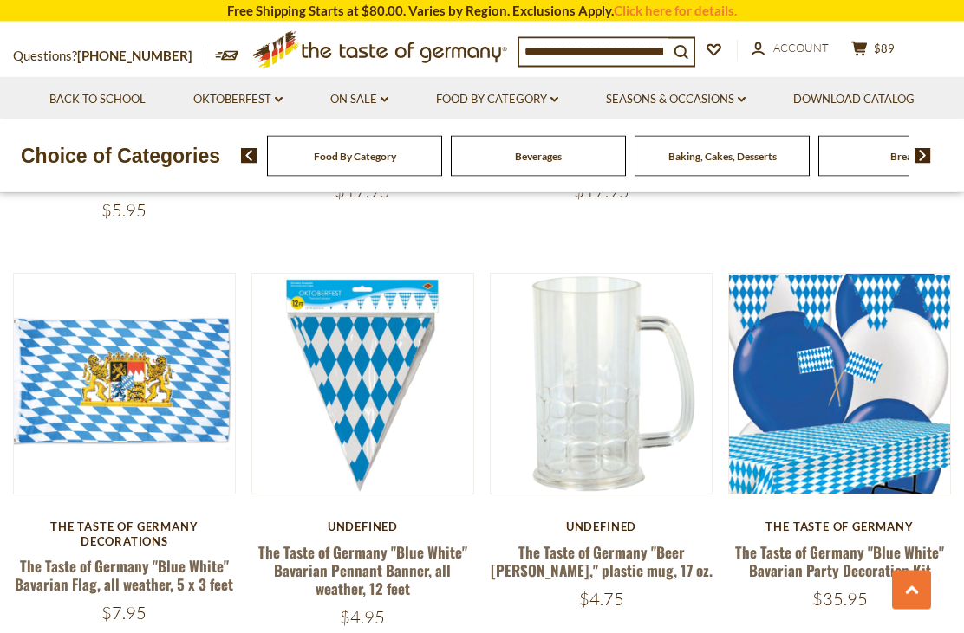
scroll to position [1593, 0]
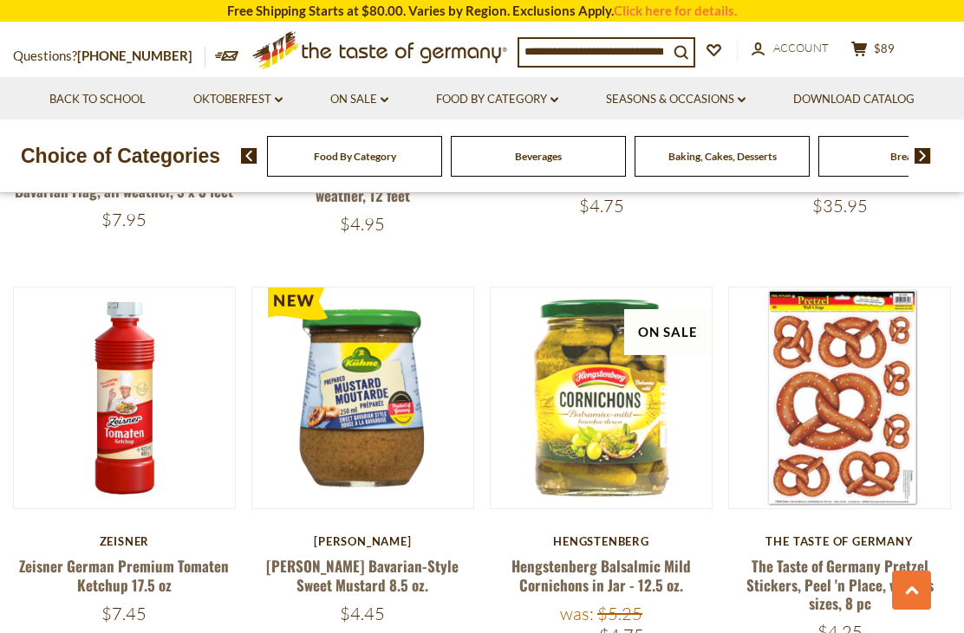
scroll to position [2043, 0]
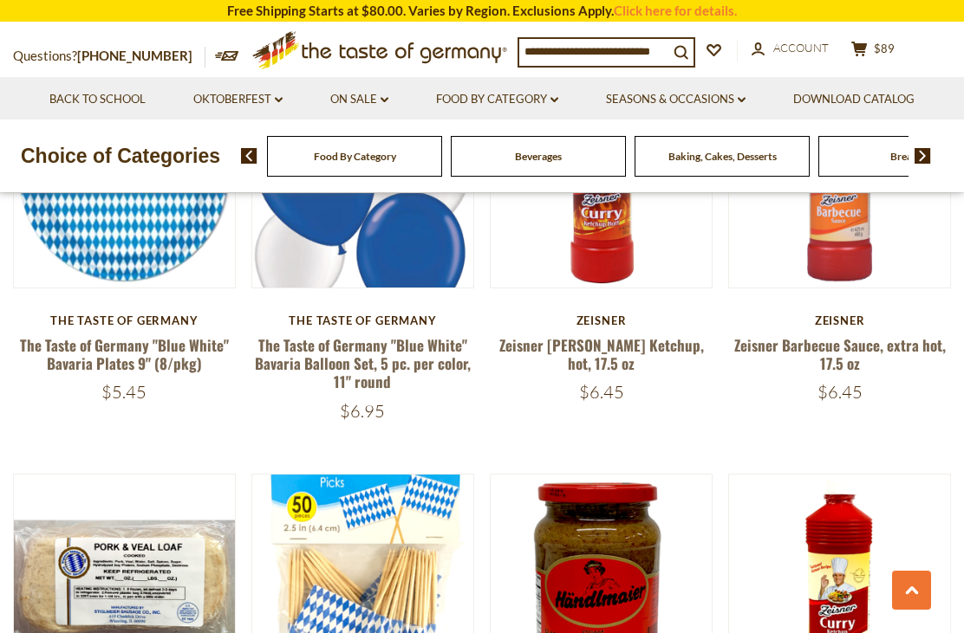
click at [770, 365] on h5 "Zeisner Barbecue Sauce, extra hot, 17.5 oz" at bounding box center [839, 354] width 223 height 37
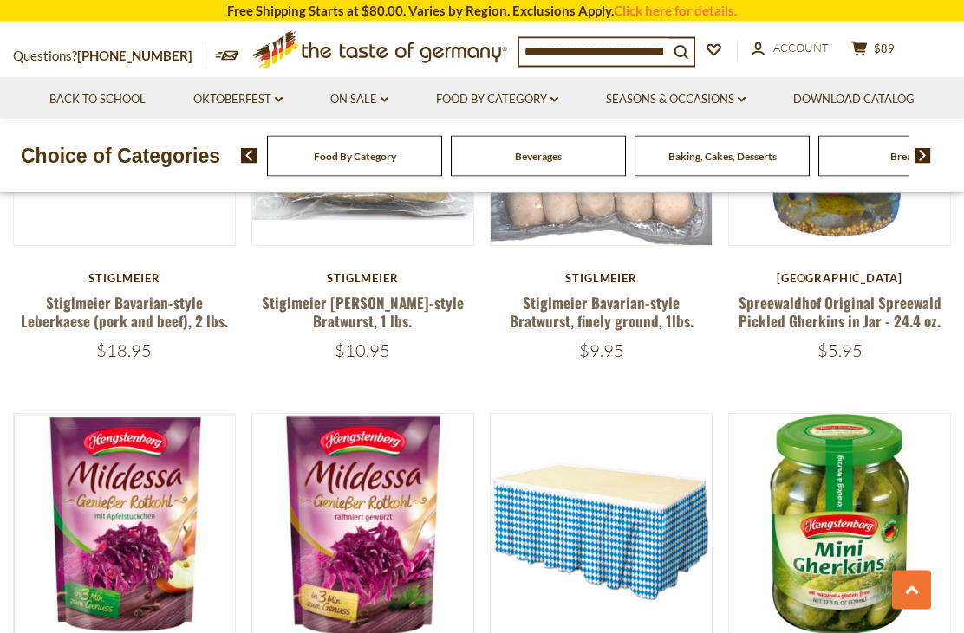
scroll to position [3459, 0]
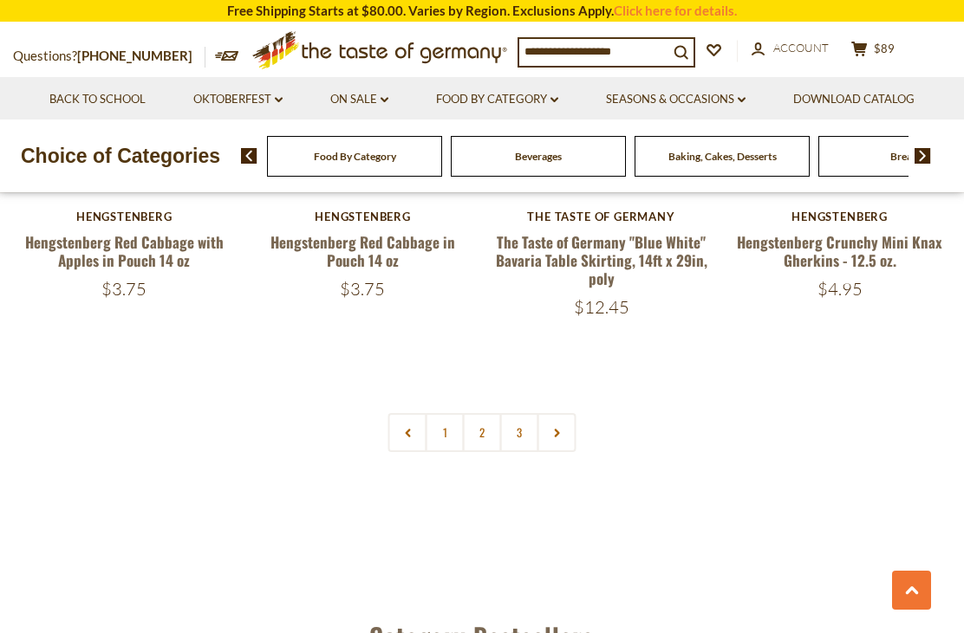
click at [568, 425] on link at bounding box center [556, 432] width 39 height 39
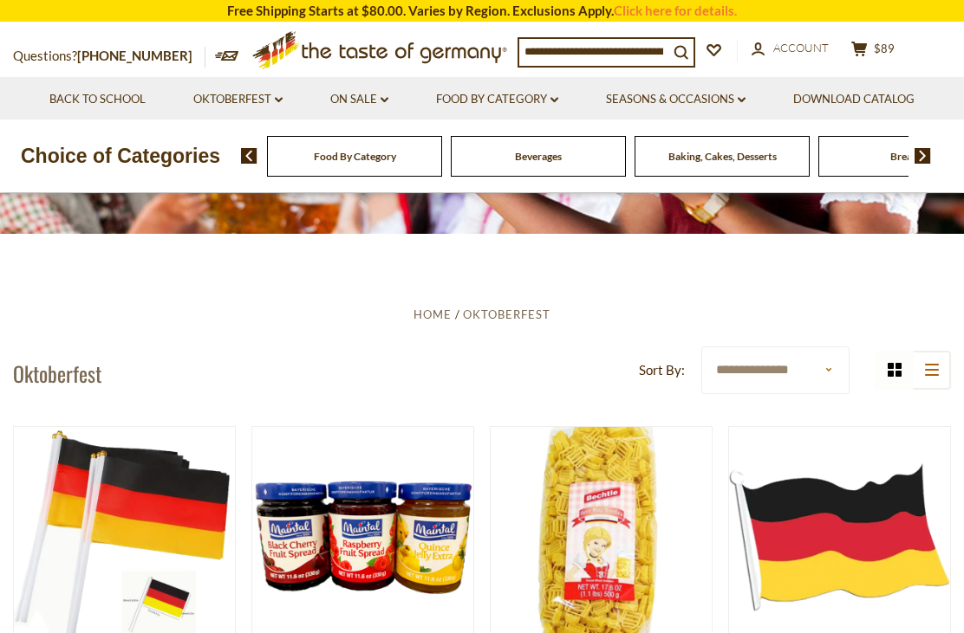
scroll to position [204, 0]
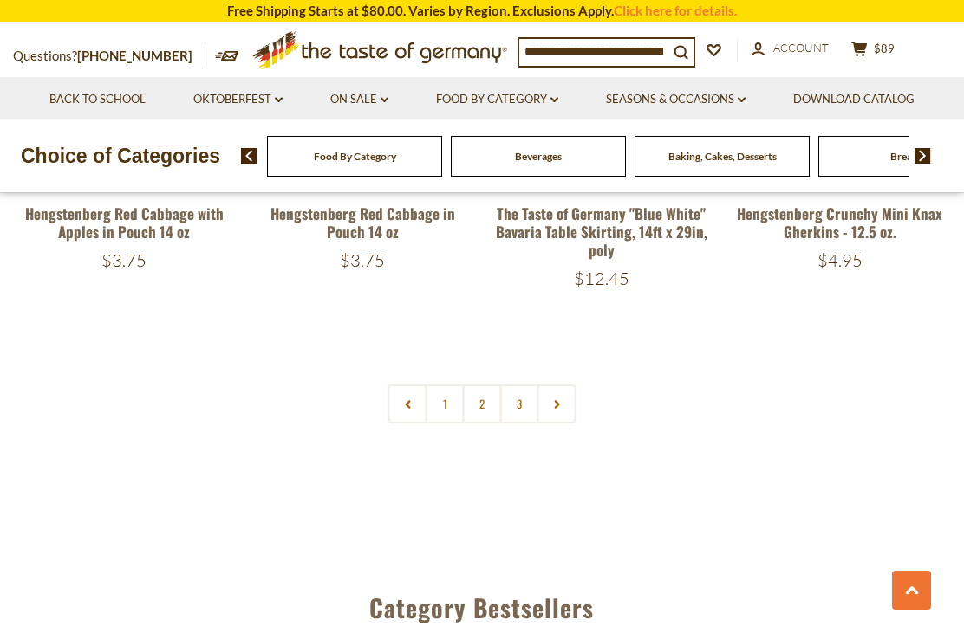
click at [482, 399] on link "2" at bounding box center [482, 404] width 39 height 39
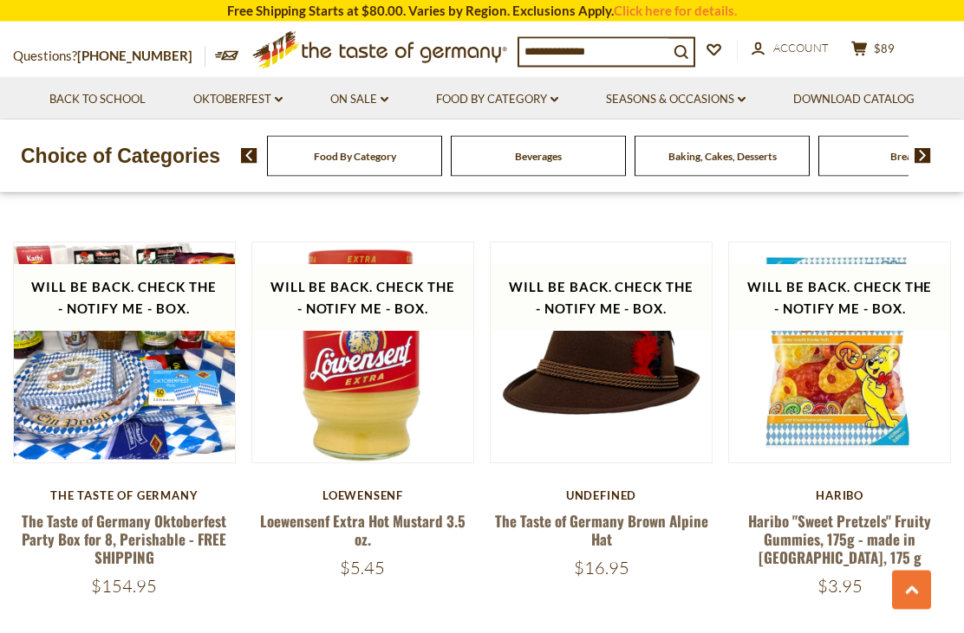
scroll to position [3598, 0]
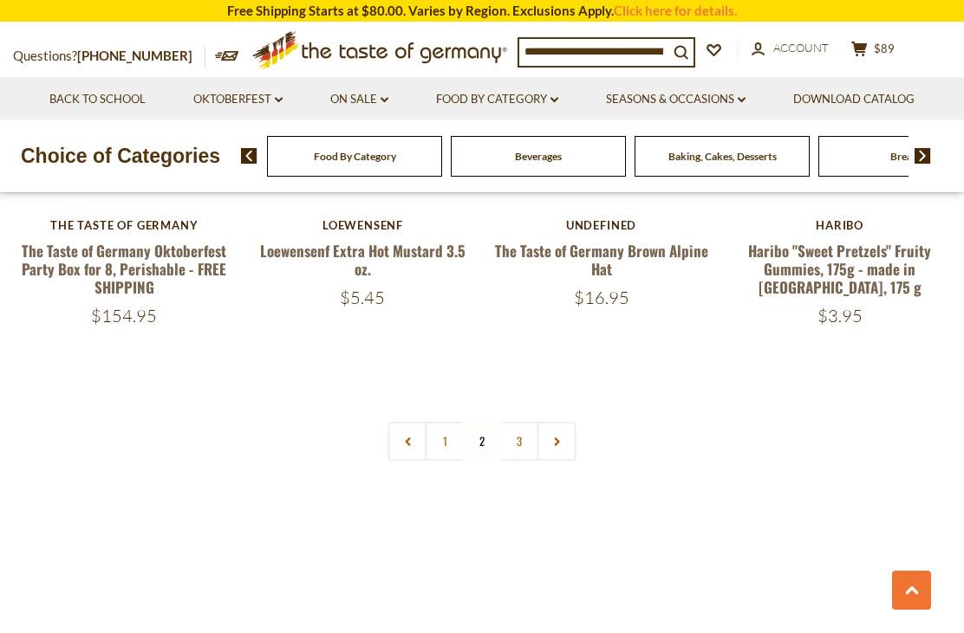
click at [520, 422] on link "3" at bounding box center [519, 441] width 39 height 39
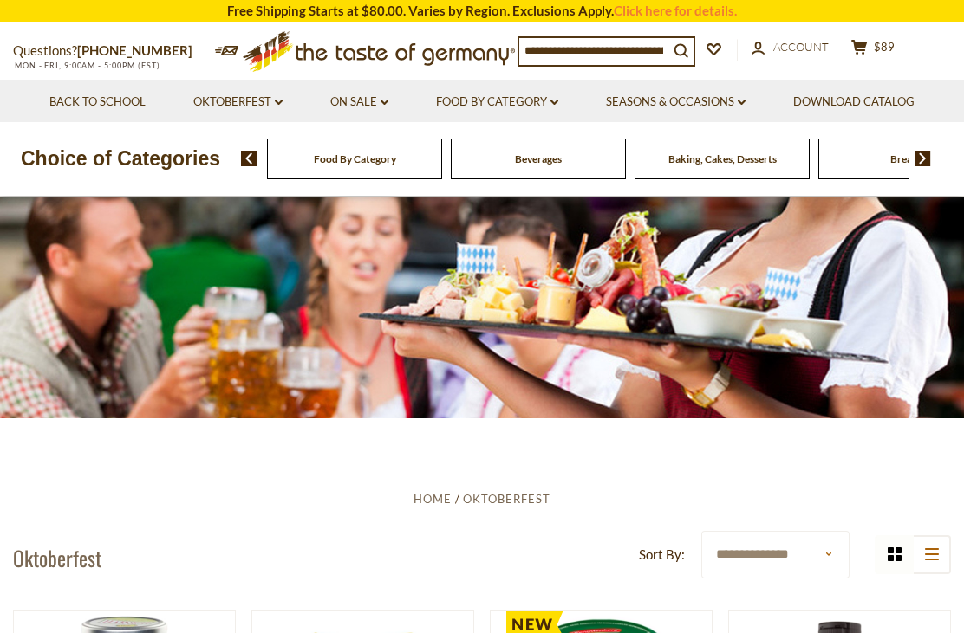
scroll to position [0, 0]
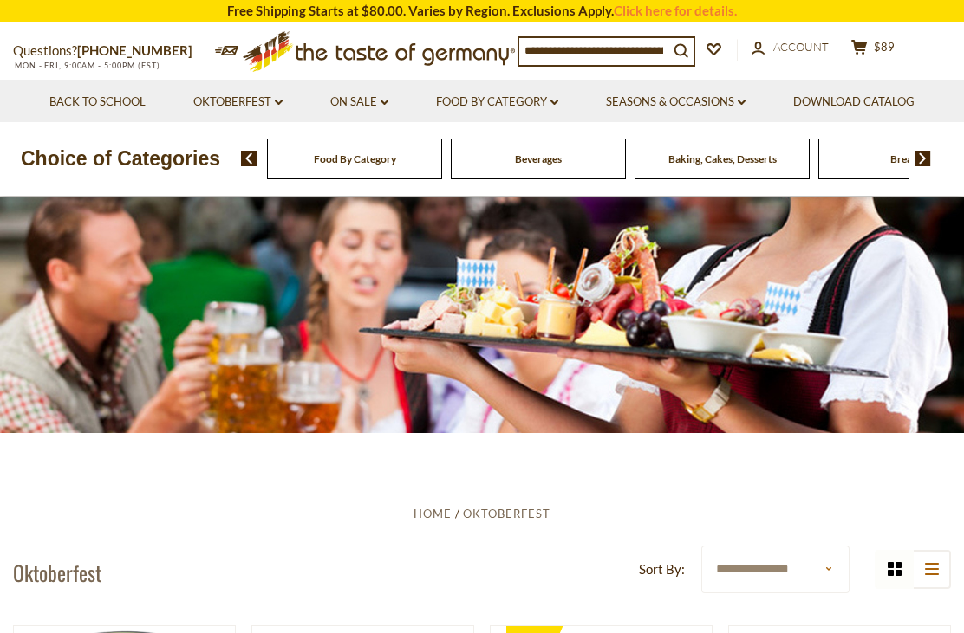
click at [109, 109] on link "Back to School" at bounding box center [97, 102] width 96 height 19
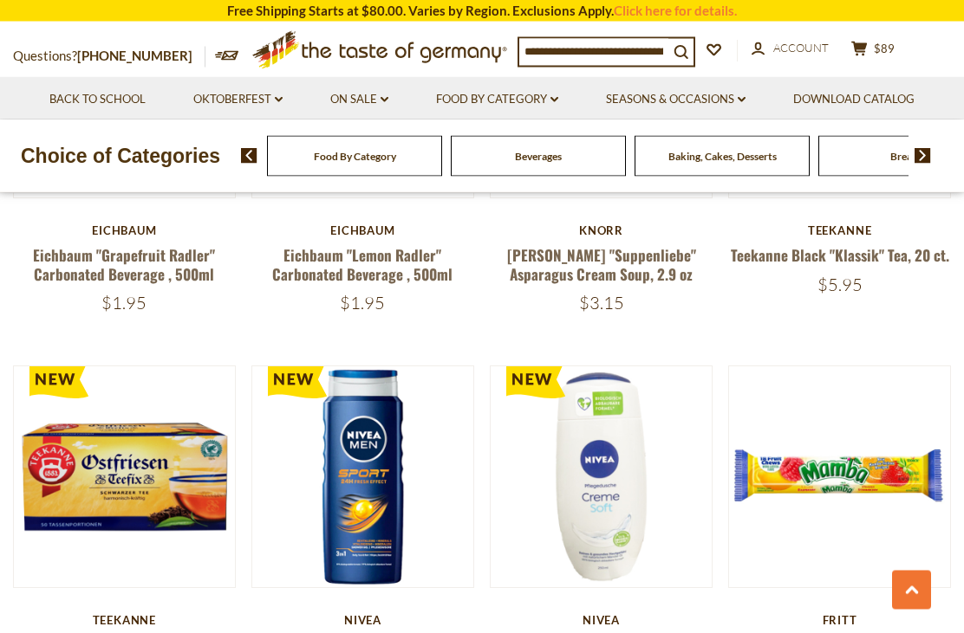
scroll to position [1472, 0]
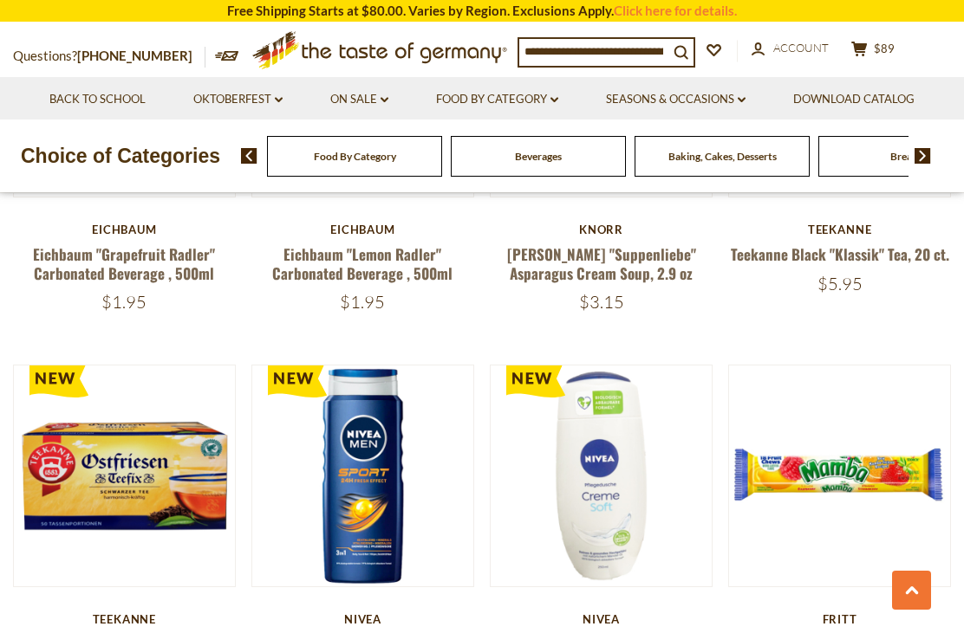
click at [605, 243] on link "[PERSON_NAME] "Suppenliebe" Asparagus Cream Soup, 2.9 oz" at bounding box center [601, 263] width 189 height 40
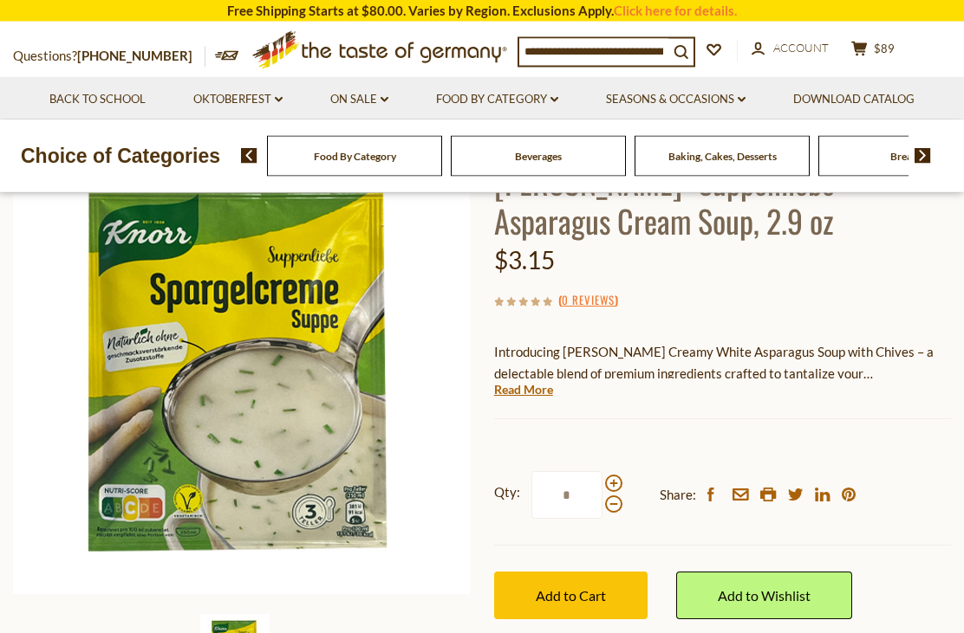
scroll to position [150, 0]
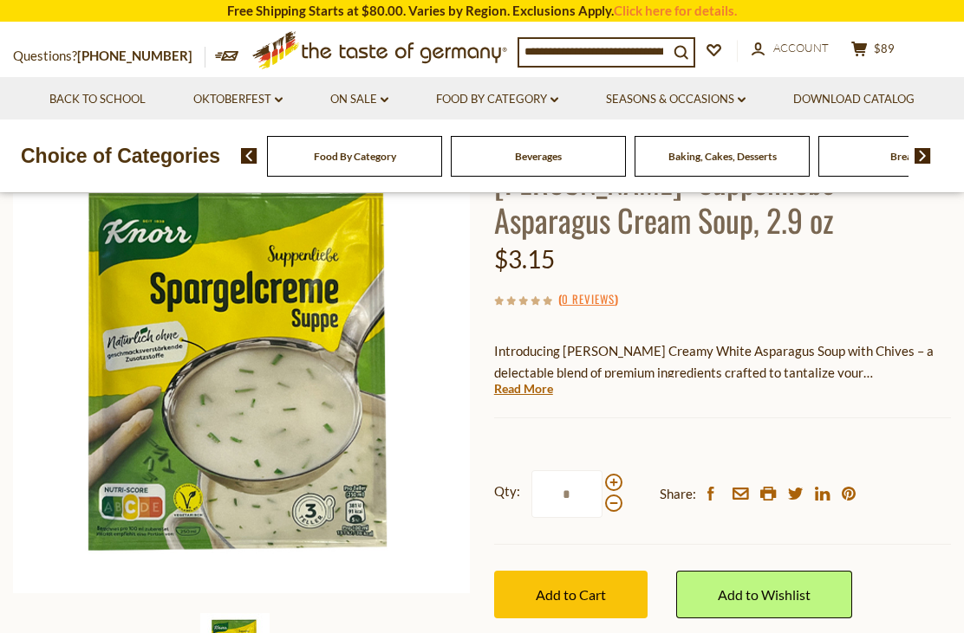
click at [539, 387] on link "Read More" at bounding box center [523, 388] width 59 height 17
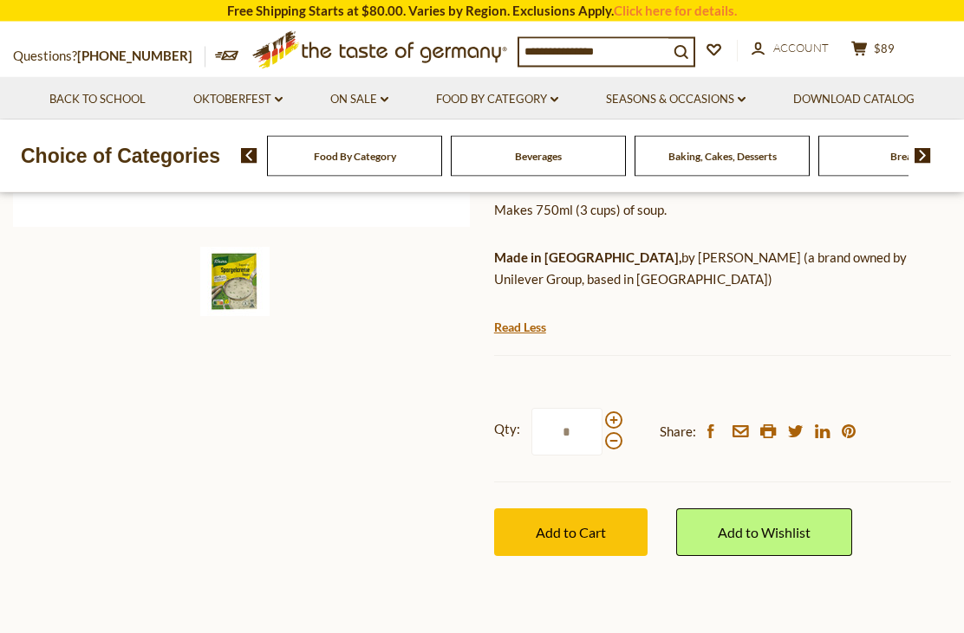
scroll to position [516, 0]
click at [590, 532] on button "Add to Cart" at bounding box center [570, 533] width 153 height 48
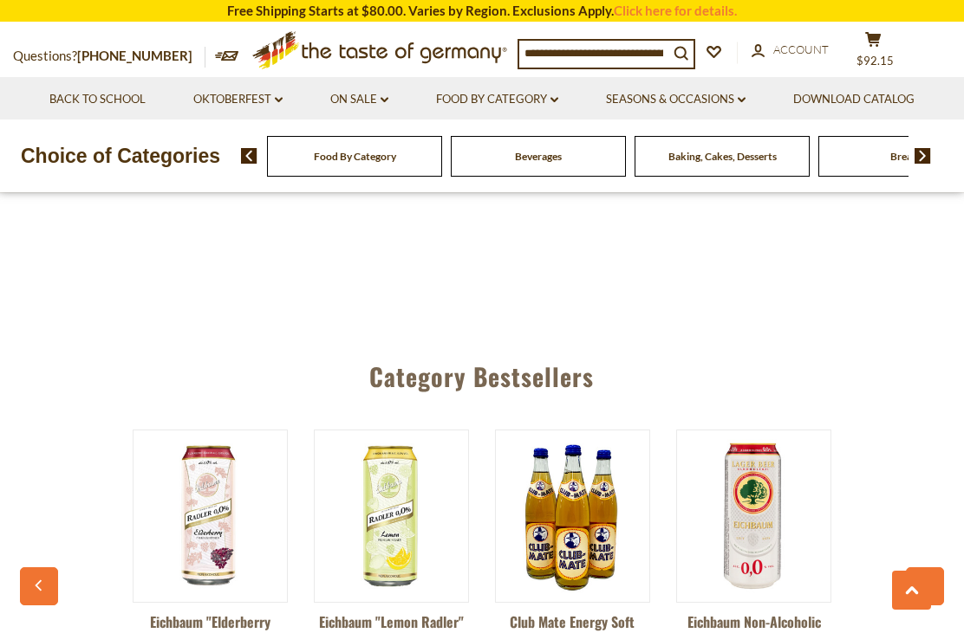
click at [220, 612] on link "Eichbaum "Elderberry Radler" Carbonated Beverage , 500ml" at bounding box center [210, 643] width 155 height 62
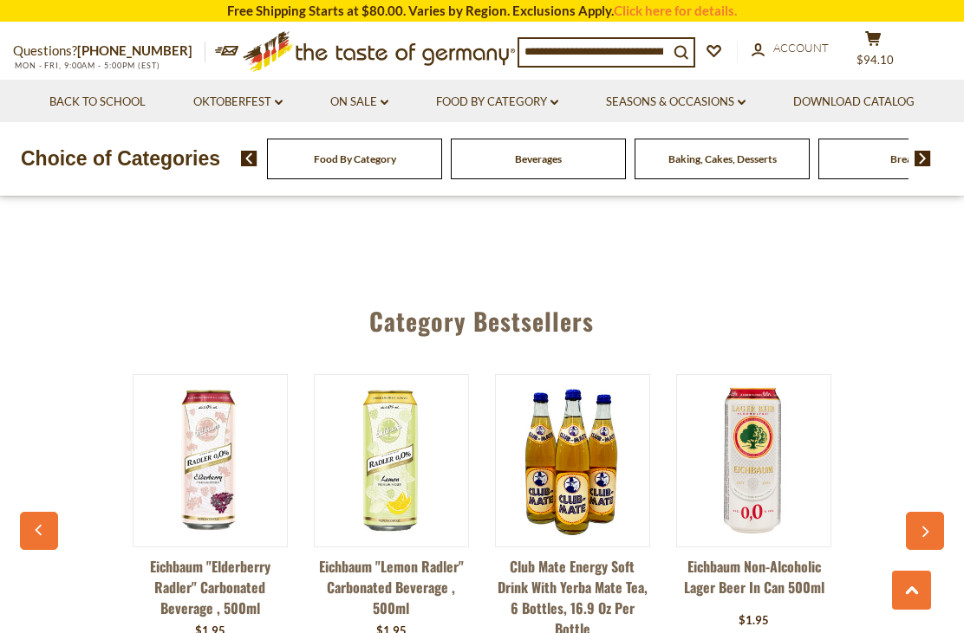
click at [419, 556] on link "Eichbaum "Lemon Radler" Carbonated Beverage , 500ml" at bounding box center [391, 587] width 155 height 62
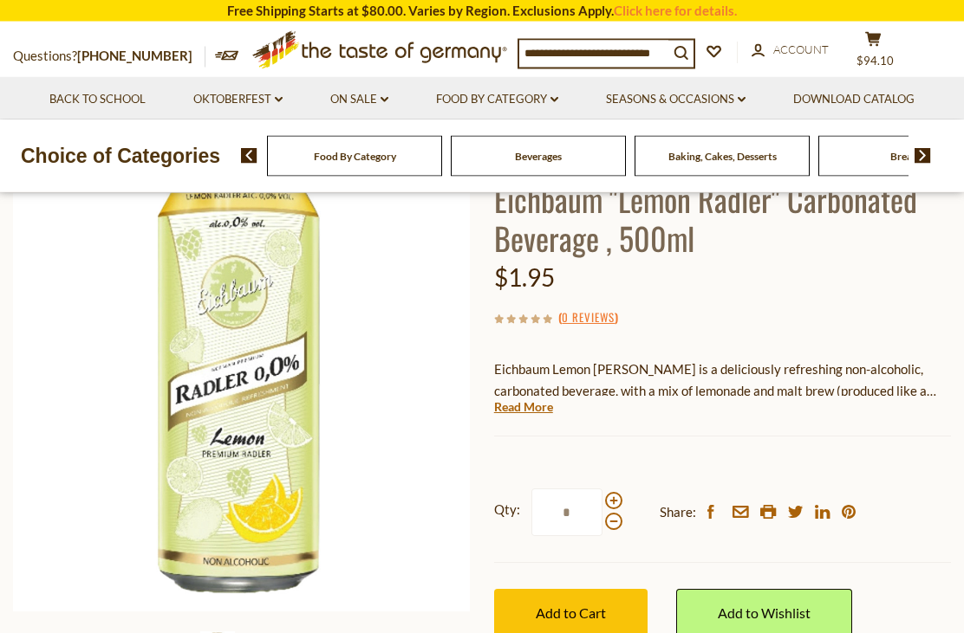
scroll to position [135, 0]
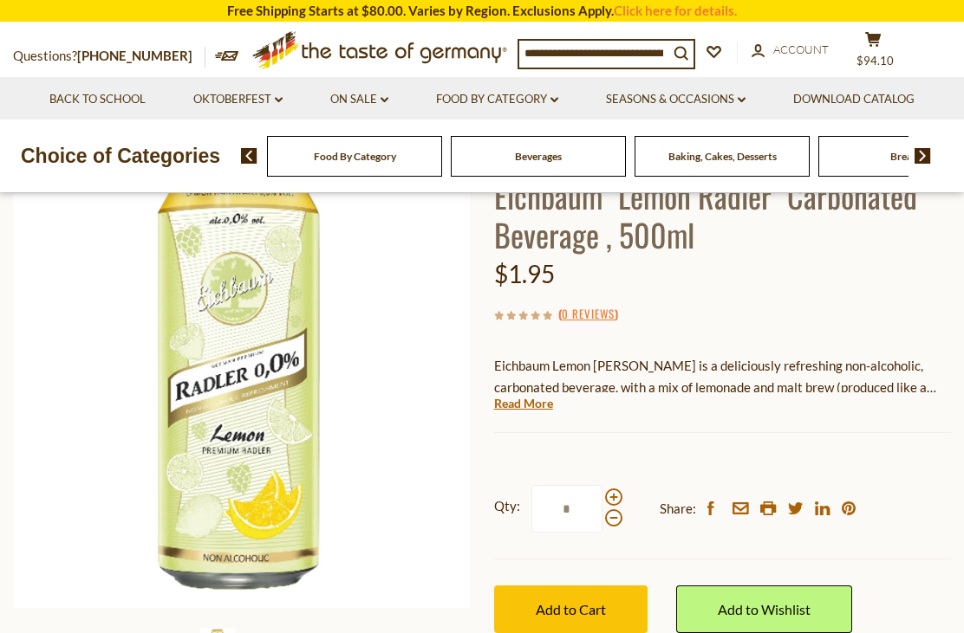
click at [575, 613] on span "Add to Cart" at bounding box center [570, 609] width 70 height 16
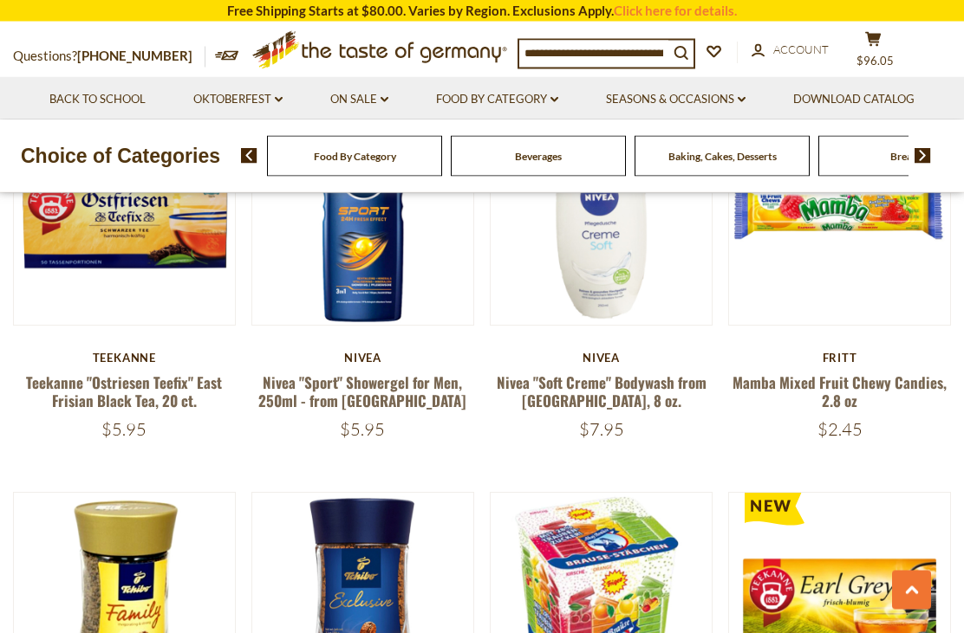
scroll to position [1731, 0]
click at [371, 90] on link "On Sale dropdown_arrow" at bounding box center [359, 99] width 58 height 19
click at [363, 140] on link "All On Sale" at bounding box center [352, 145] width 62 height 16
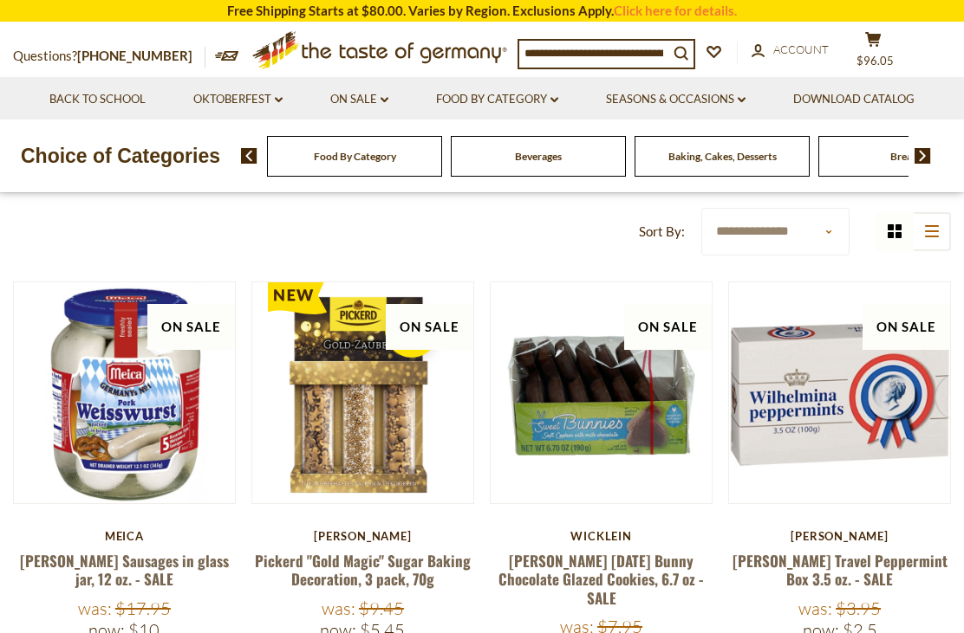
scroll to position [192, 0]
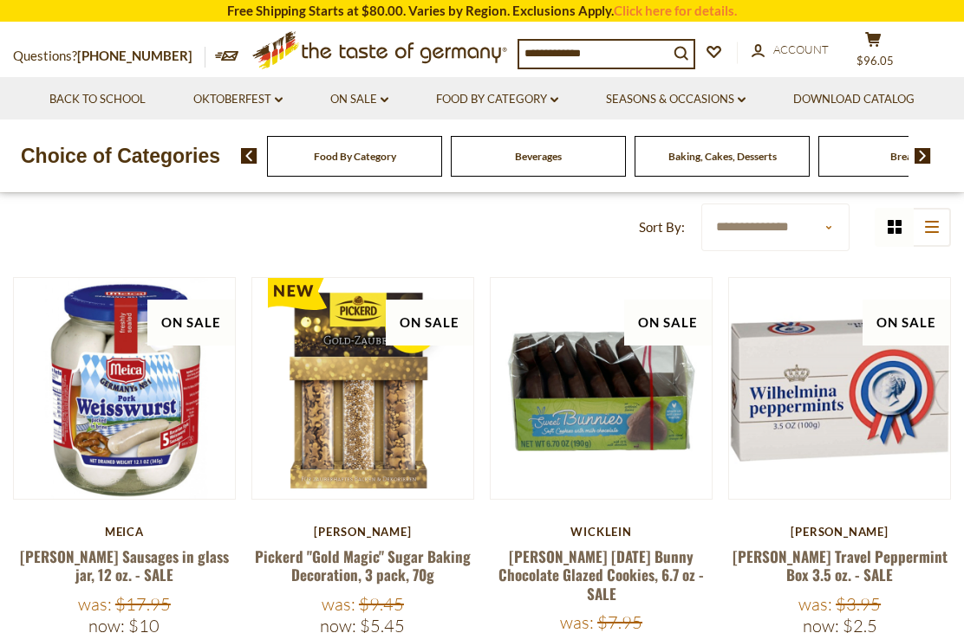
click at [853, 207] on form "**********" at bounding box center [741, 228] width 233 height 48
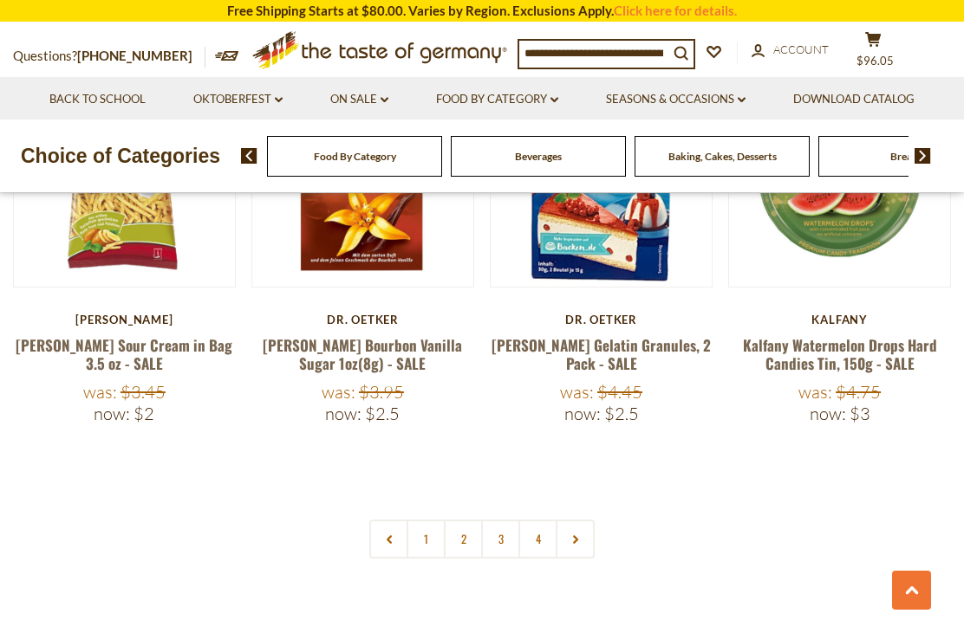
scroll to position [3830, 0]
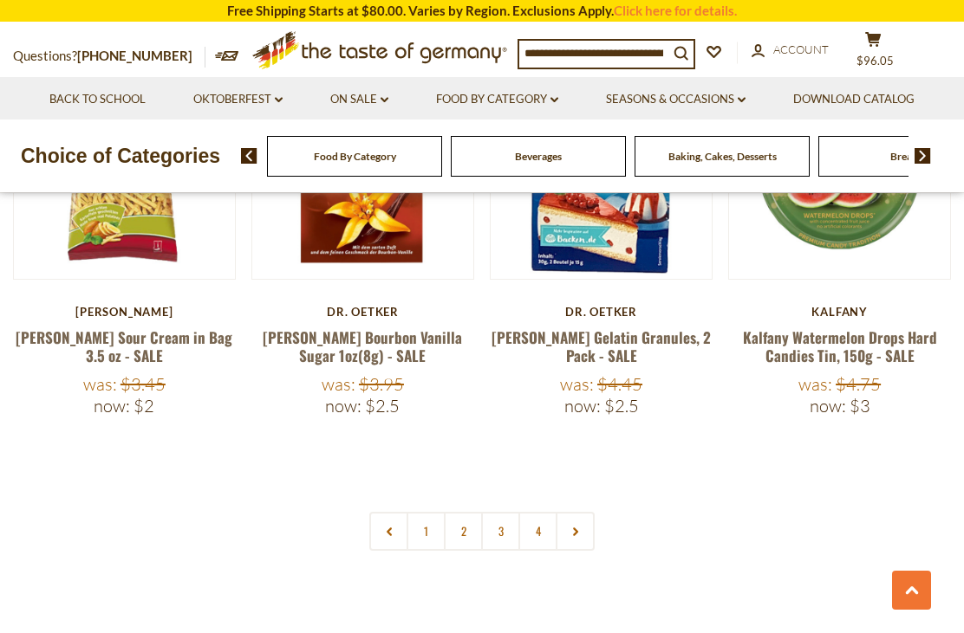
click at [465, 512] on link "2" at bounding box center [463, 531] width 39 height 39
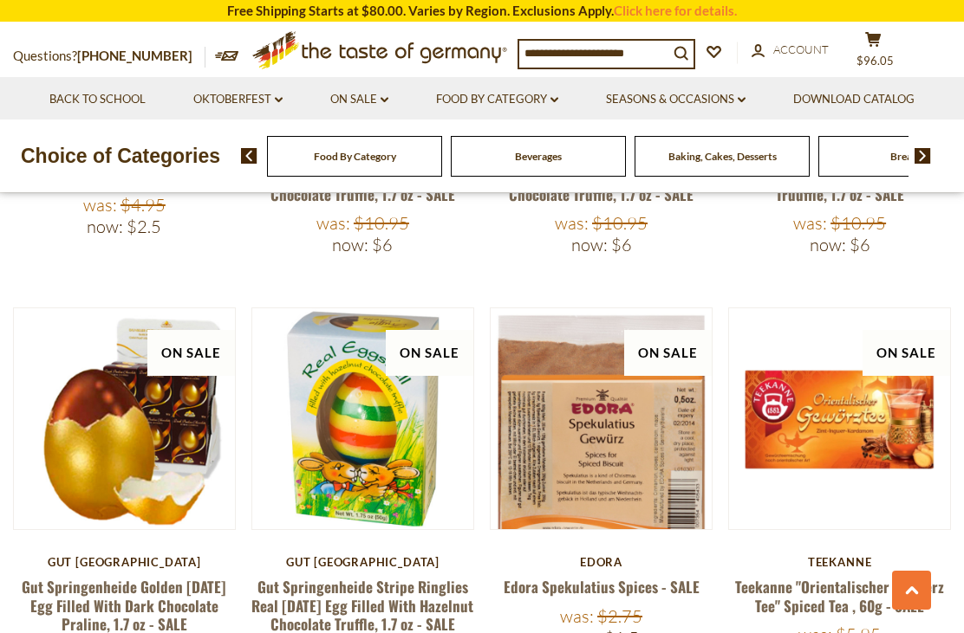
scroll to position [2720, 0]
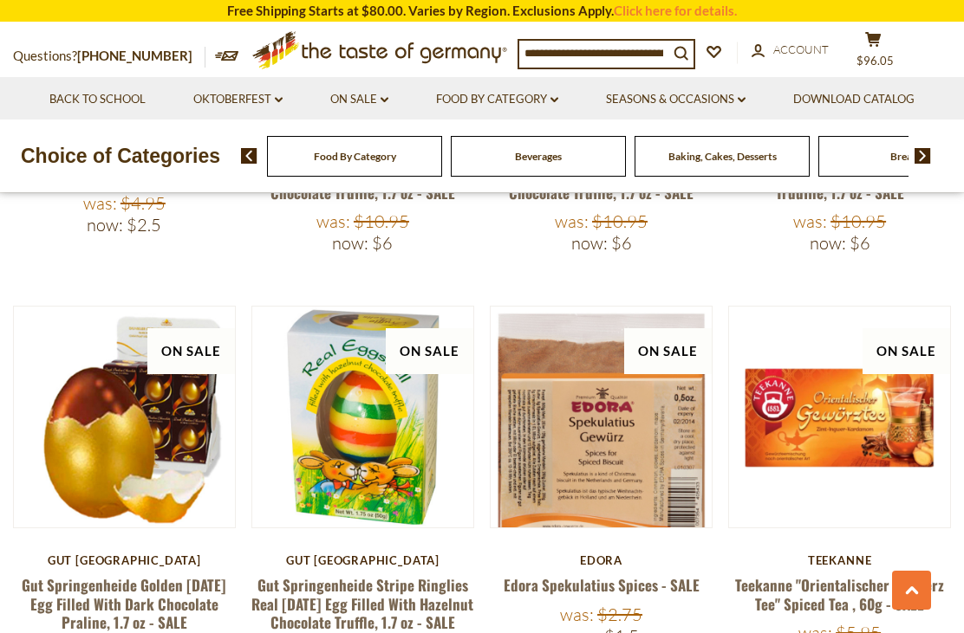
click at [590, 554] on div "Edora Edora Spekulatius Spices - SALE Was: $2.75 Now: $1.5" at bounding box center [601, 601] width 223 height 94
click at [613, 574] on link "Edora Spekulatius Spices - SALE" at bounding box center [601, 585] width 196 height 22
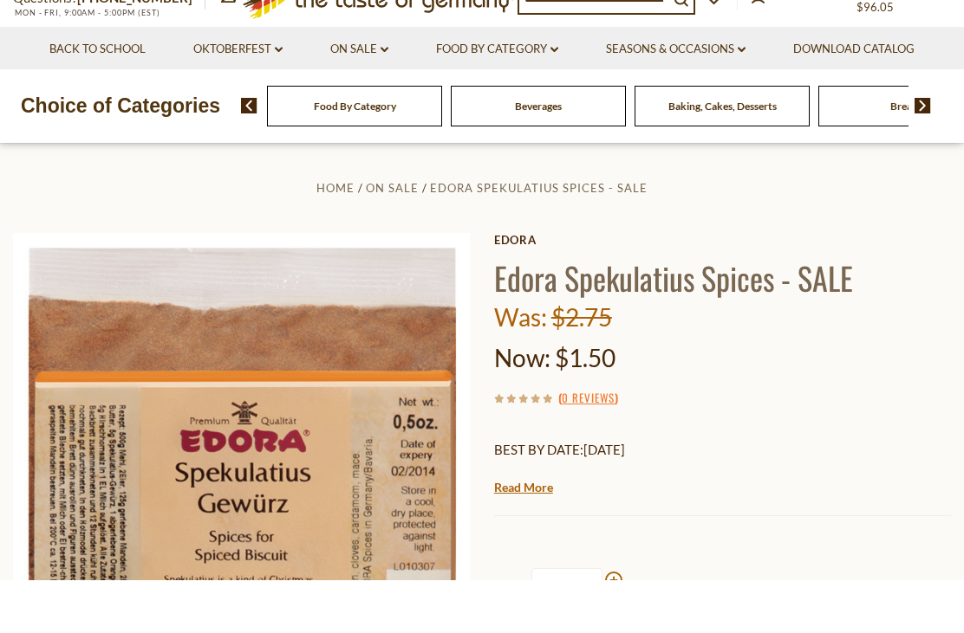
scroll to position [54, 0]
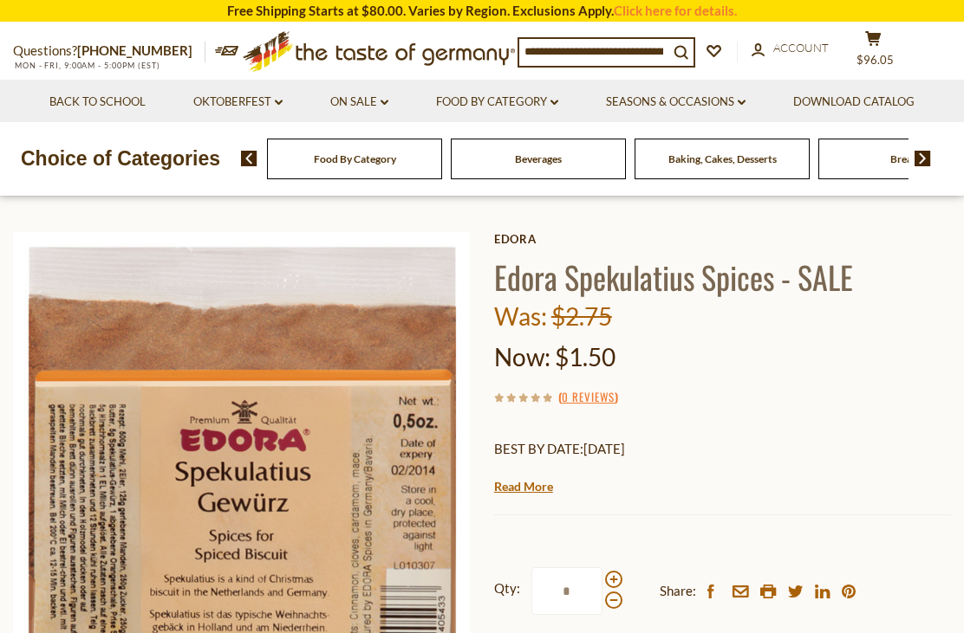
click at [373, 376] on img at bounding box center [242, 516] width 458 height 568
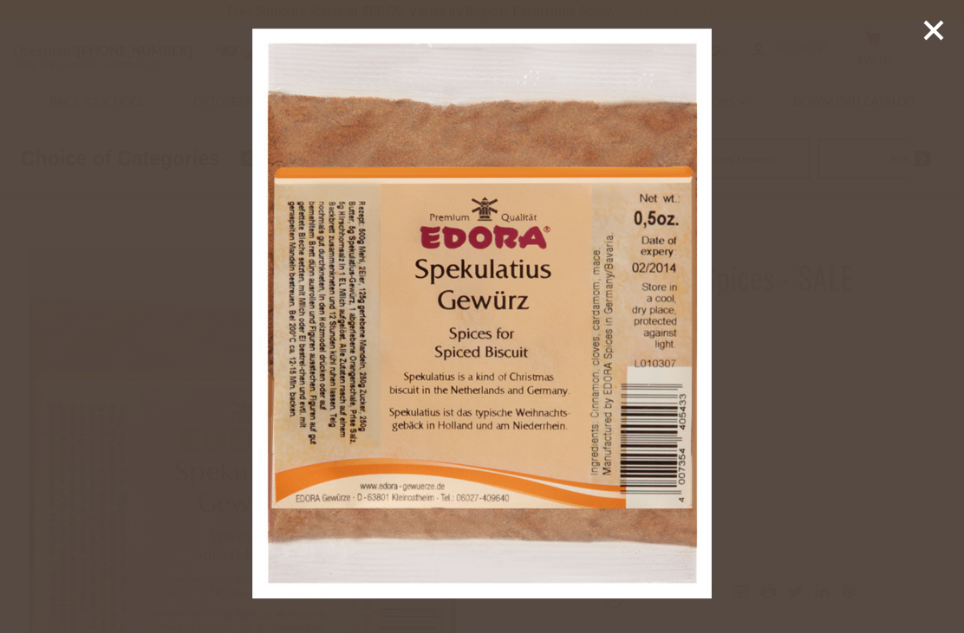
scroll to position [0, 0]
click at [929, 41] on icon at bounding box center [933, 30] width 26 height 26
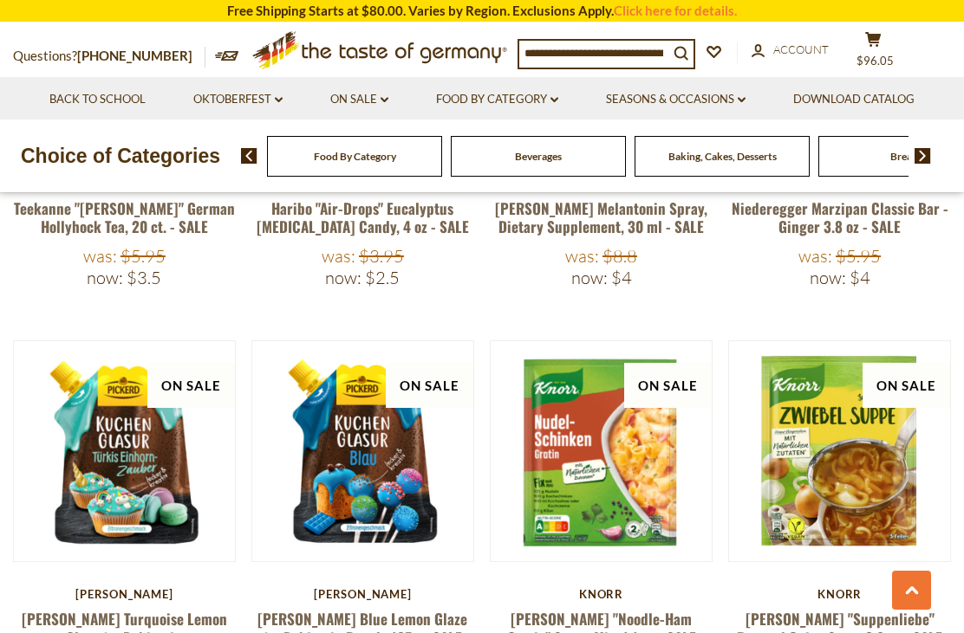
scroll to position [3556, 0]
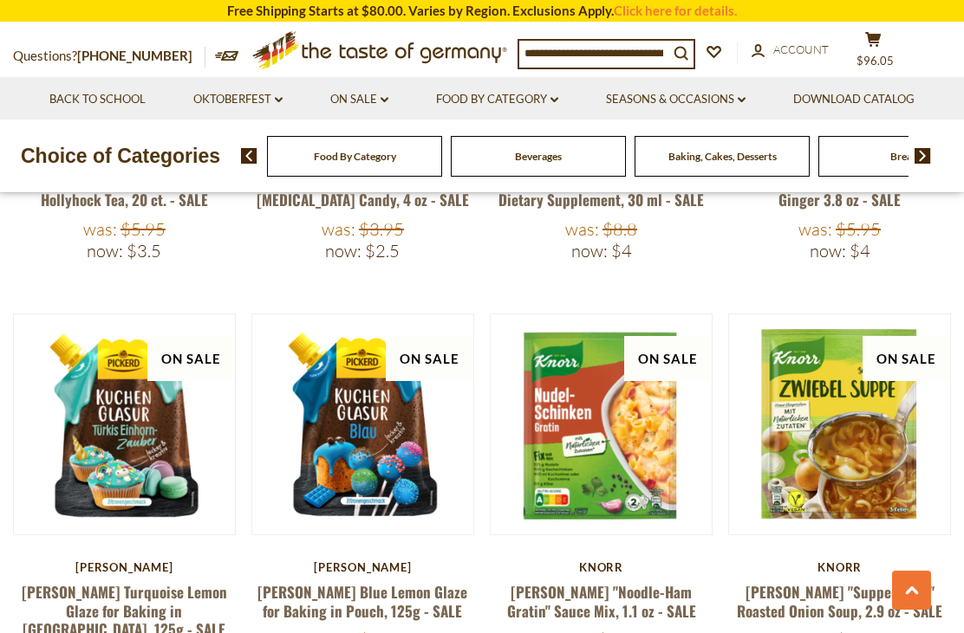
click at [728, 561] on div "Knorr" at bounding box center [839, 568] width 223 height 14
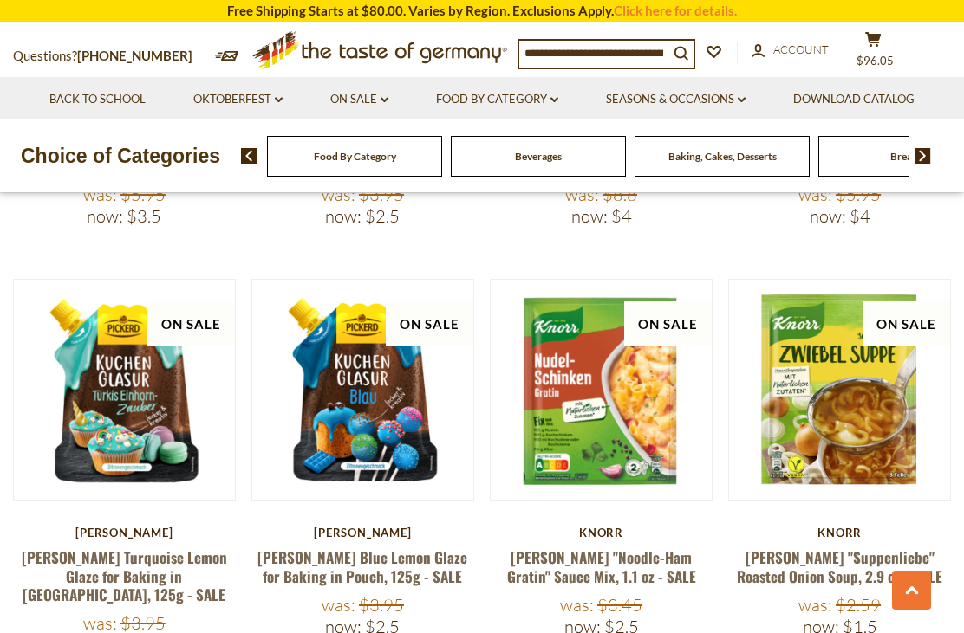
scroll to position [3655, 0]
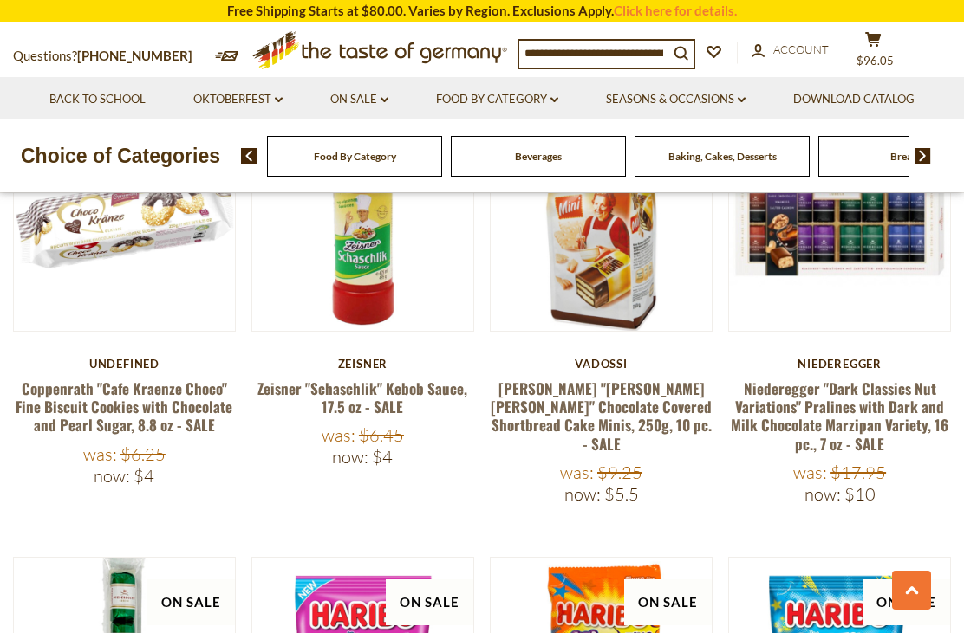
scroll to position [793, 0]
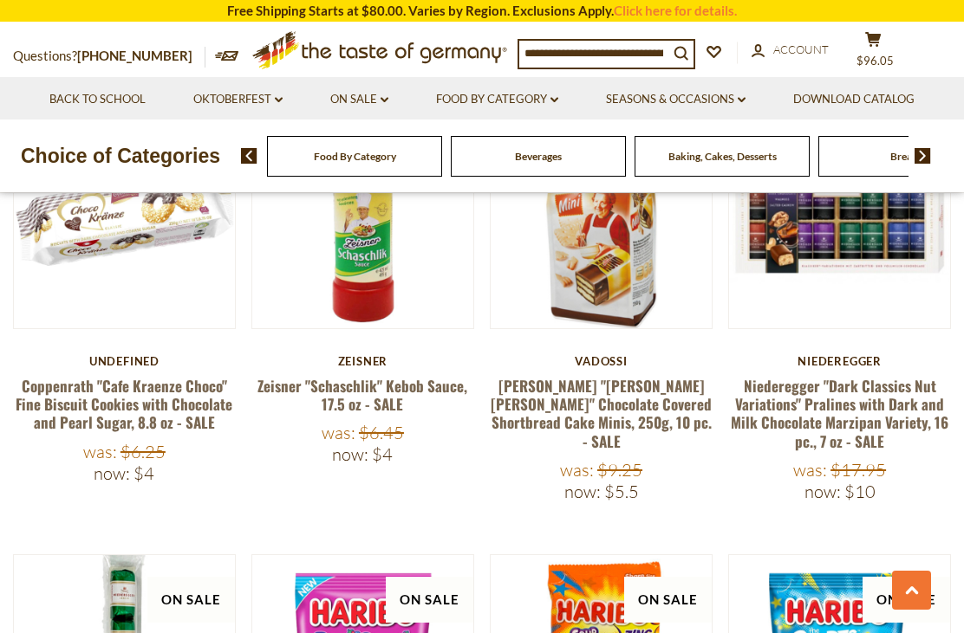
click at [493, 399] on link "[PERSON_NAME] "[PERSON_NAME] [PERSON_NAME]" Chocolate Covered Shortbread Cake M…" at bounding box center [600, 413] width 221 height 77
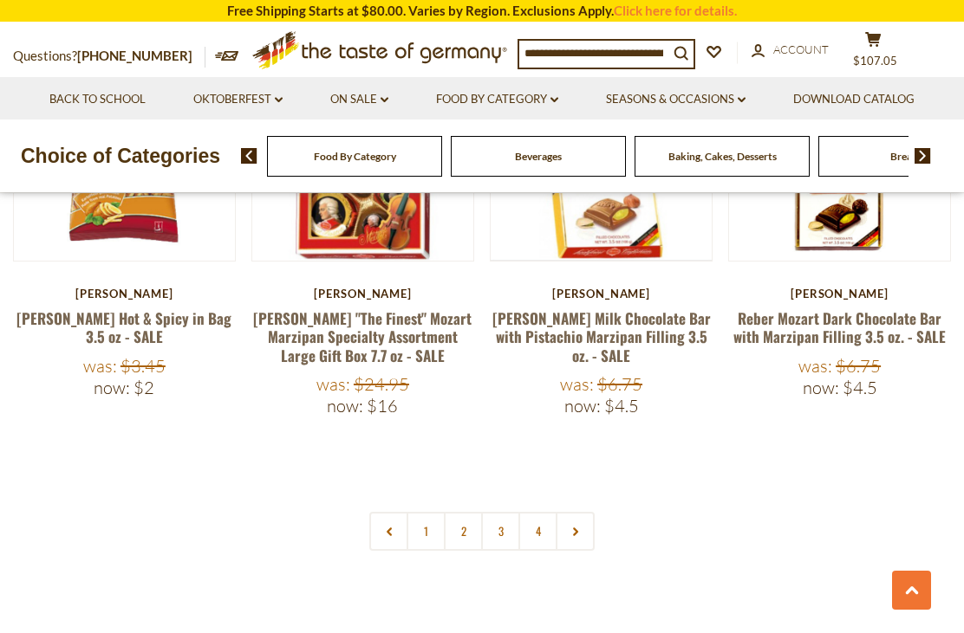
scroll to position [3884, 0]
click at [503, 515] on link "3" at bounding box center [500, 532] width 39 height 39
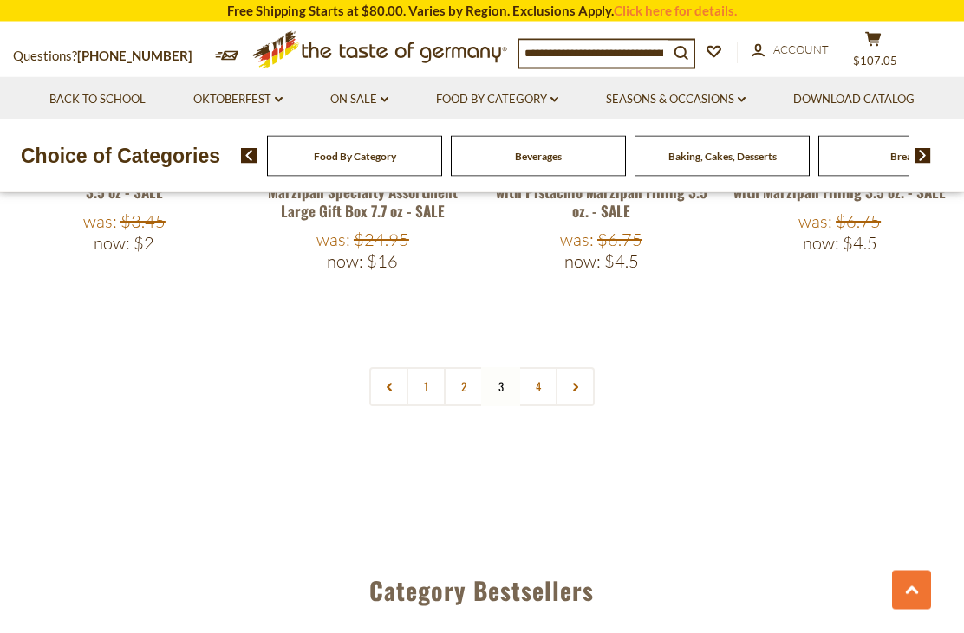
scroll to position [4021, 0]
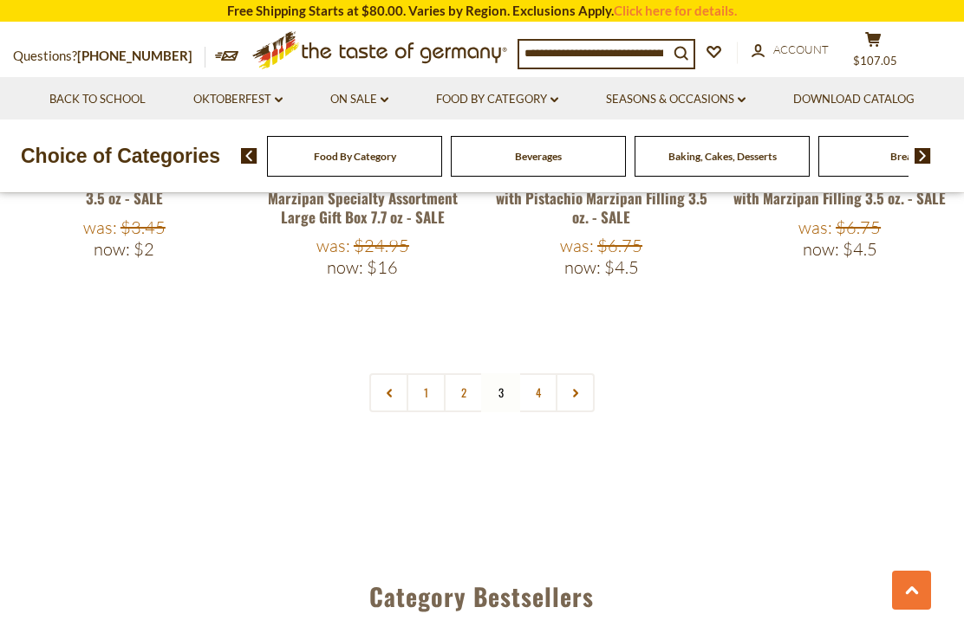
click at [537, 373] on link "4" at bounding box center [537, 392] width 39 height 39
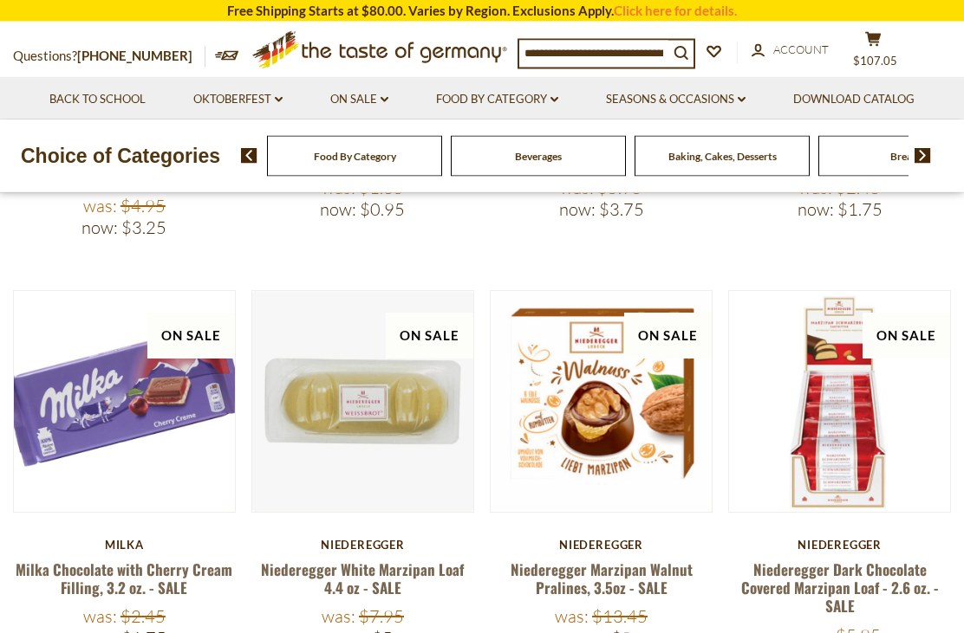
scroll to position [612, 0]
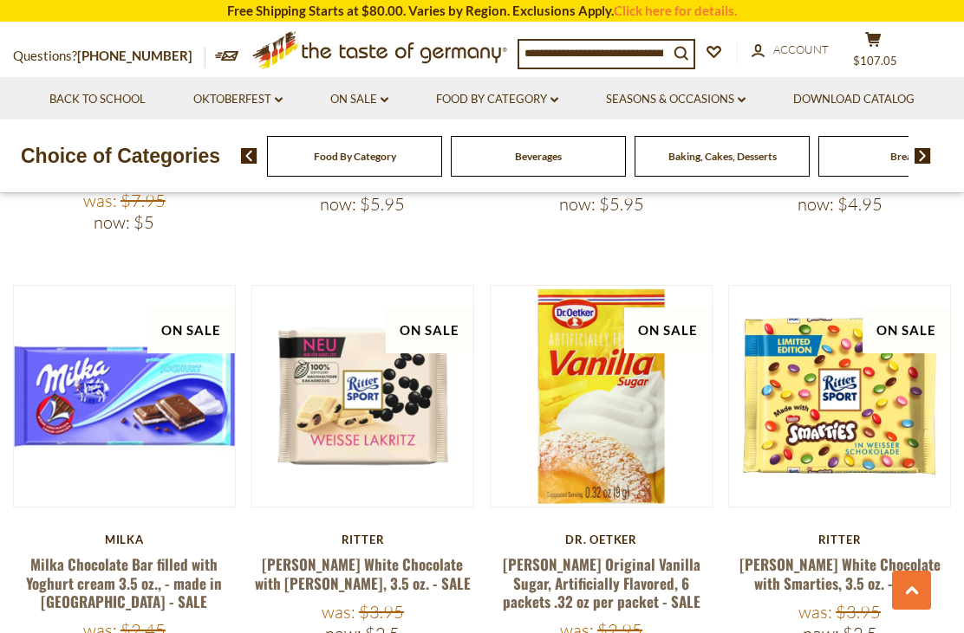
scroll to position [1471, 0]
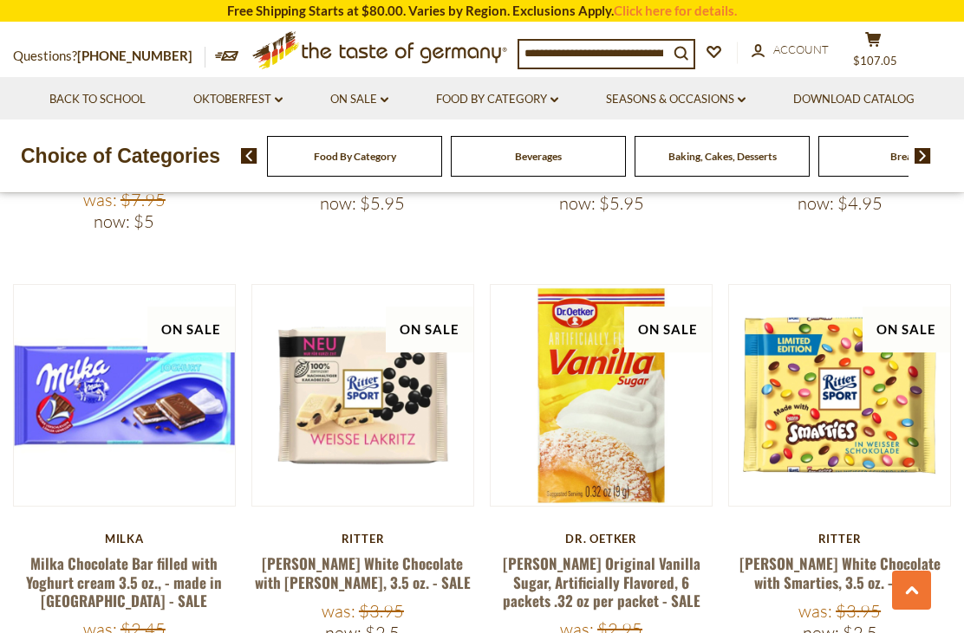
click at [142, 553] on link "Milka Chocolate Bar filled with Yoghurt cream 3.5 oz., - made in [GEOGRAPHIC_DA…" at bounding box center [124, 582] width 196 height 59
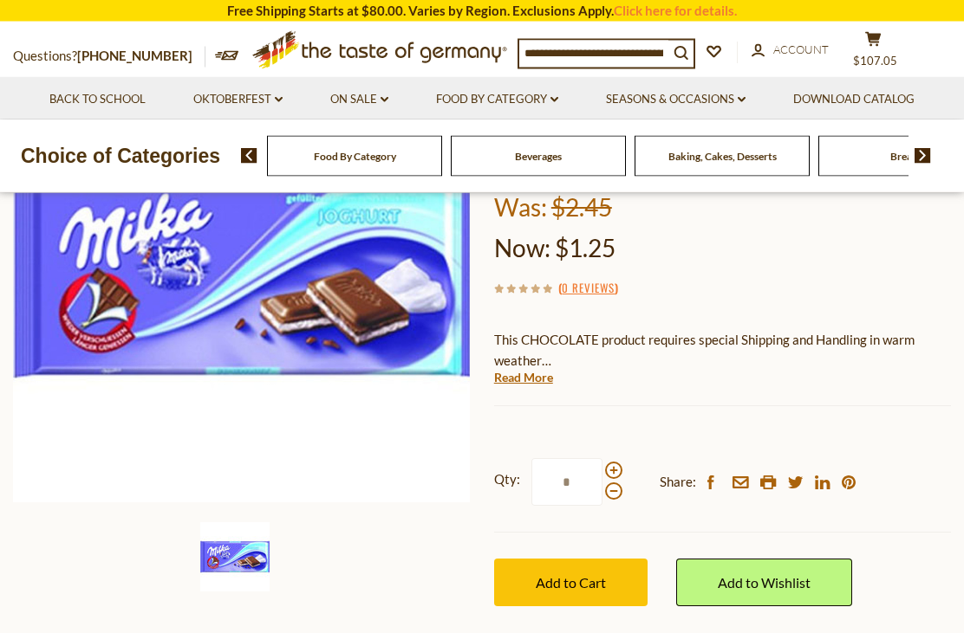
scroll to position [244, 0]
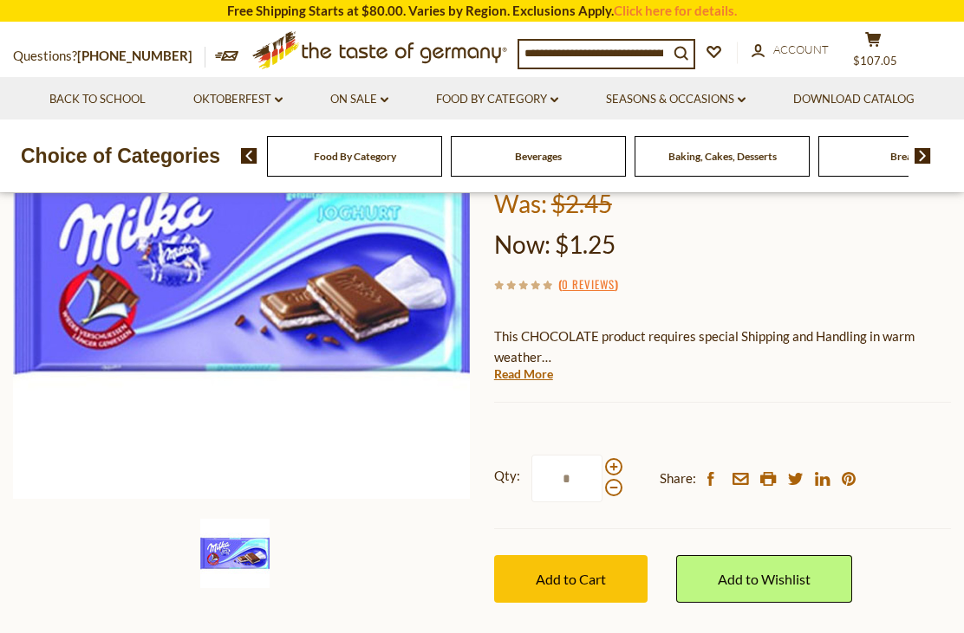
click at [569, 555] on button "Add to Cart" at bounding box center [570, 579] width 153 height 48
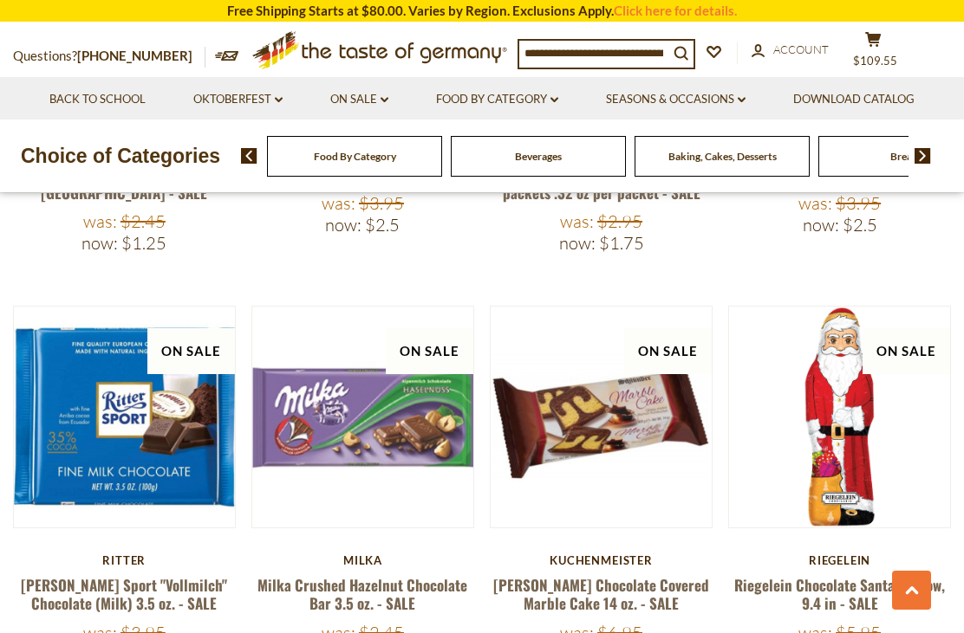
scroll to position [1877, 0]
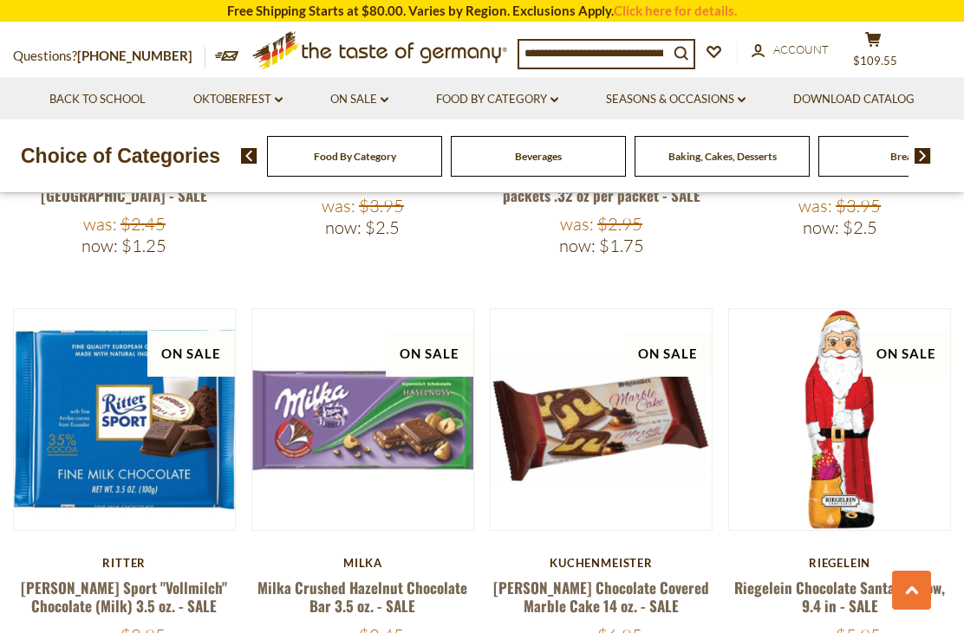
click at [618, 577] on link "[PERSON_NAME] Chocolate Covered Marble Cake 14 oz. - SALE" at bounding box center [601, 597] width 216 height 40
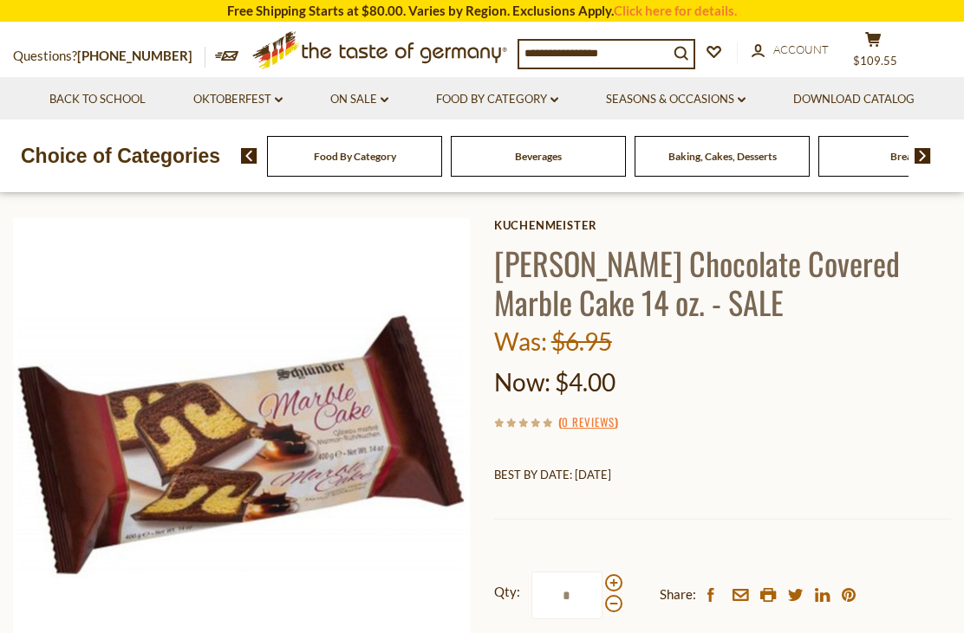
scroll to position [165, 0]
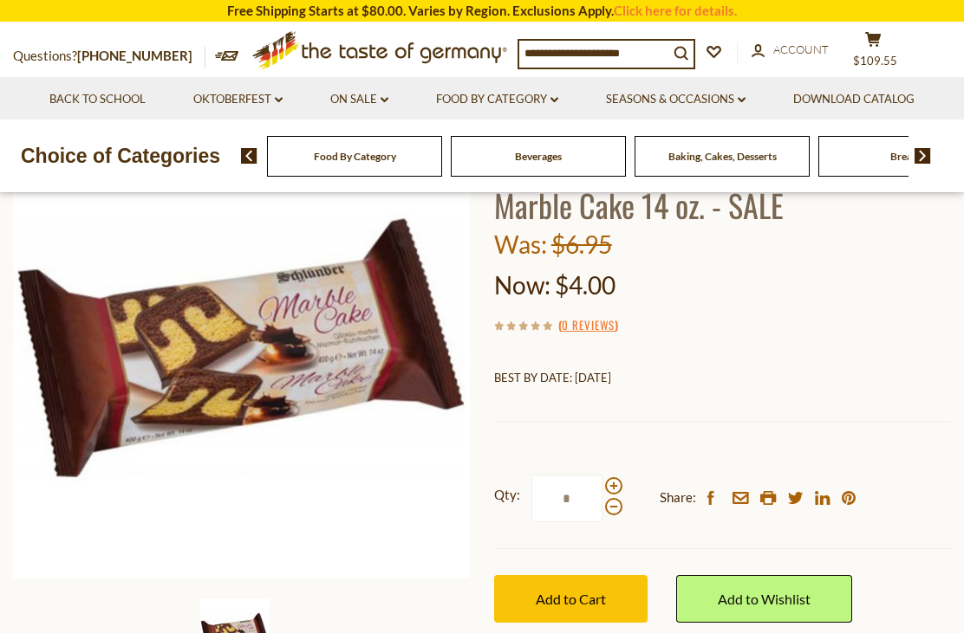
click at [581, 597] on span "Add to Cart" at bounding box center [570, 599] width 70 height 16
click at [898, 42] on button "cart $109.55" at bounding box center [873, 52] width 52 height 43
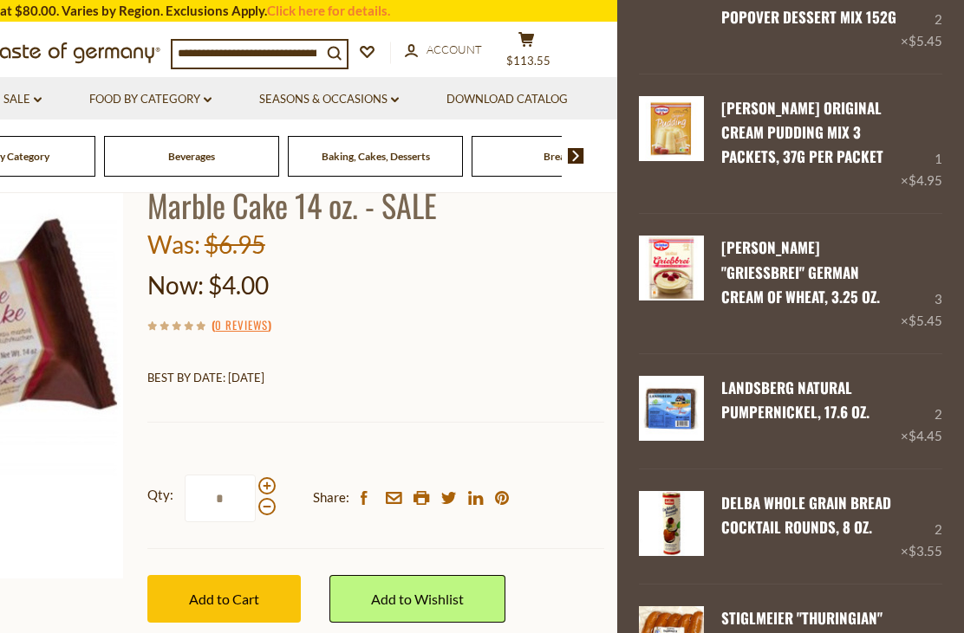
scroll to position [463, 0]
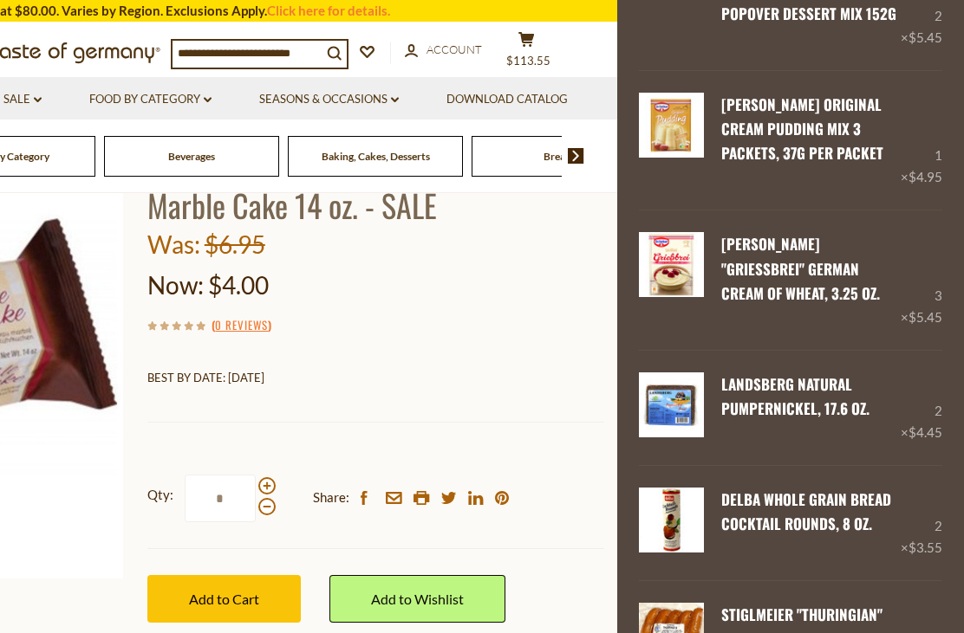
click at [560, 315] on div "( 0 Reviews )" at bounding box center [375, 326] width 457 height 22
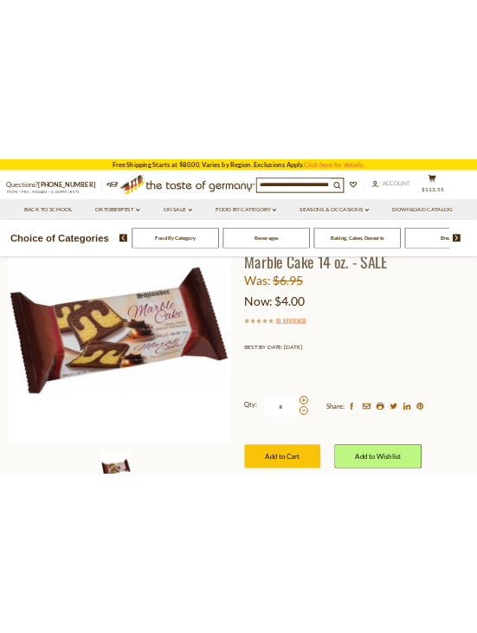
scroll to position [0, 0]
